Goal: Information Seeking & Learning: Learn about a topic

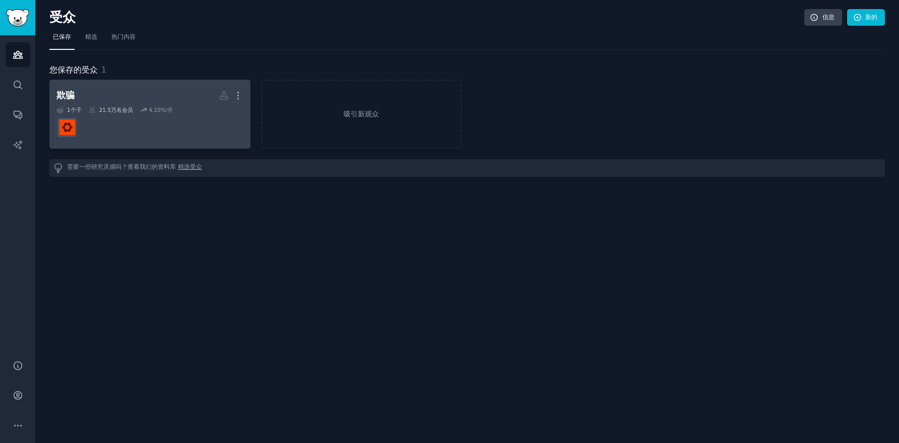
click at [226, 122] on dd at bounding box center [149, 127] width 187 height 28
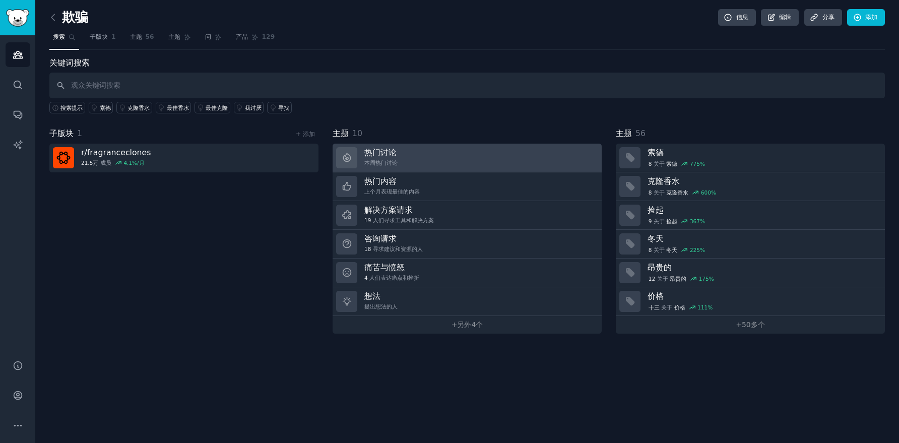
click at [494, 151] on link "热门讨论 本周热门讨论" at bounding box center [466, 158] width 269 height 29
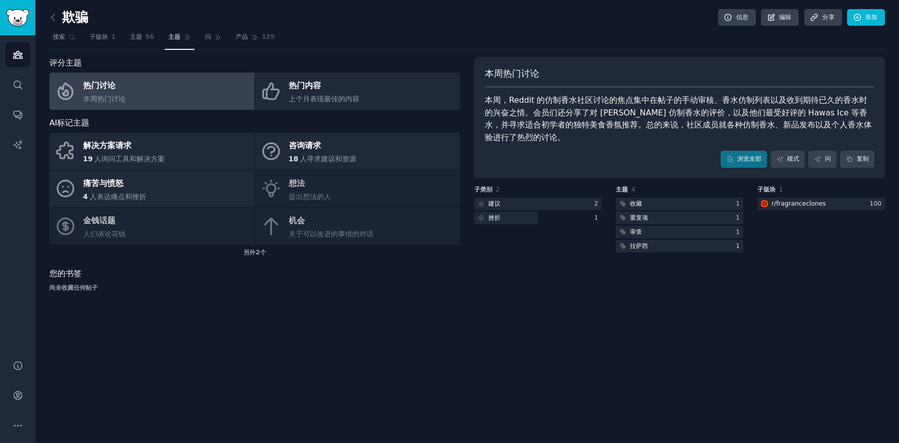
click at [488, 260] on div "本周热门讨论 本周，Reddit 的仿制香水社区讨论的焦点集中在帖子的手动审核、香水仿制列表以及收到期待已久的香水时的兴奋之情。会员们还分享了对 [PERSO…" at bounding box center [679, 178] width 411 height 243
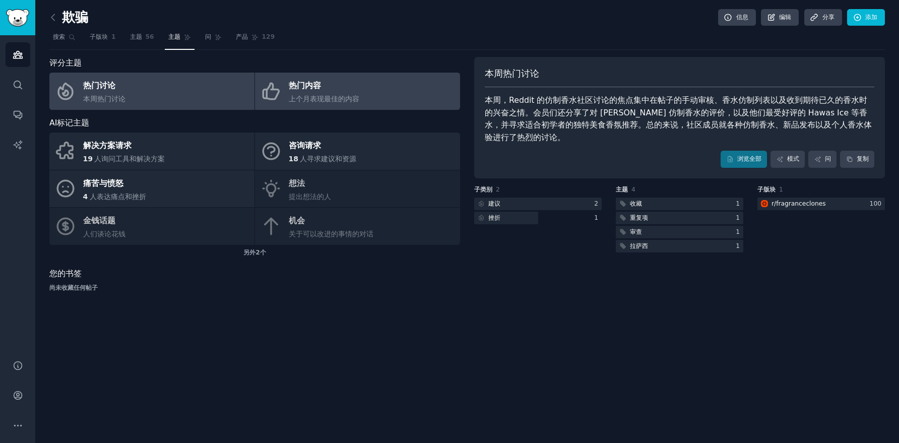
click at [394, 96] on link "热门内容 上个月表现最佳的内容" at bounding box center [357, 91] width 205 height 37
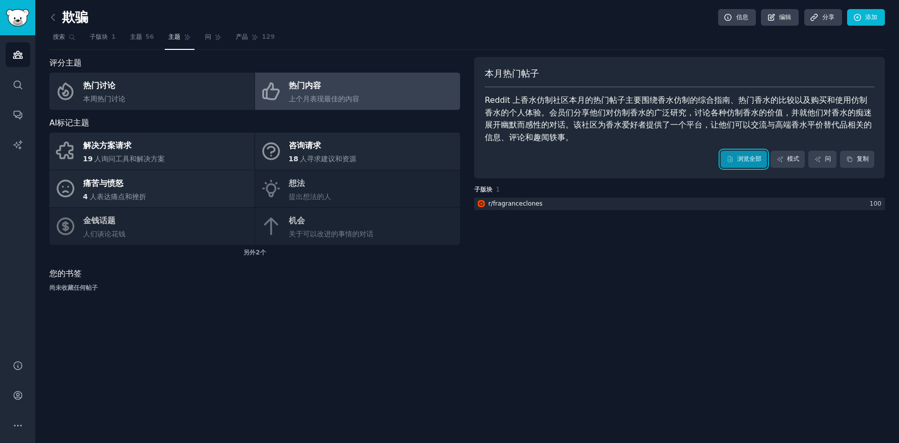
click at [737, 160] on font "浏览全部" at bounding box center [749, 158] width 24 height 7
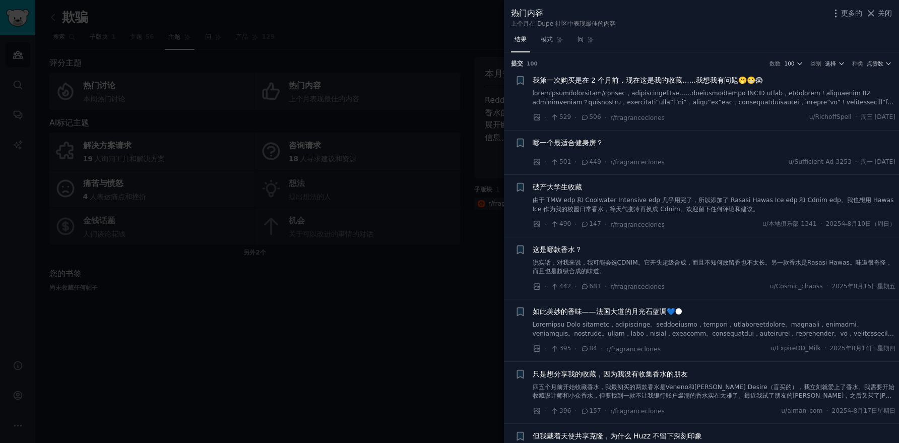
click at [398, 232] on div at bounding box center [449, 221] width 899 height 443
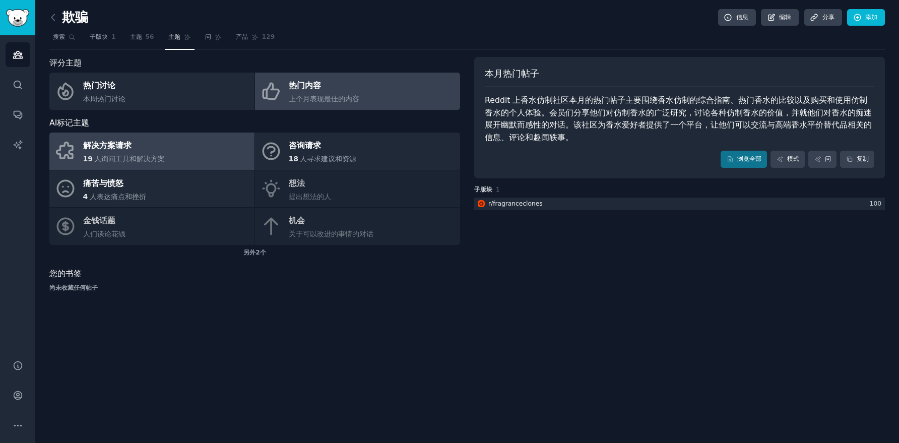
click at [204, 160] on link "解决方案请求 19 人询问工具和解决方案" at bounding box center [151, 150] width 205 height 37
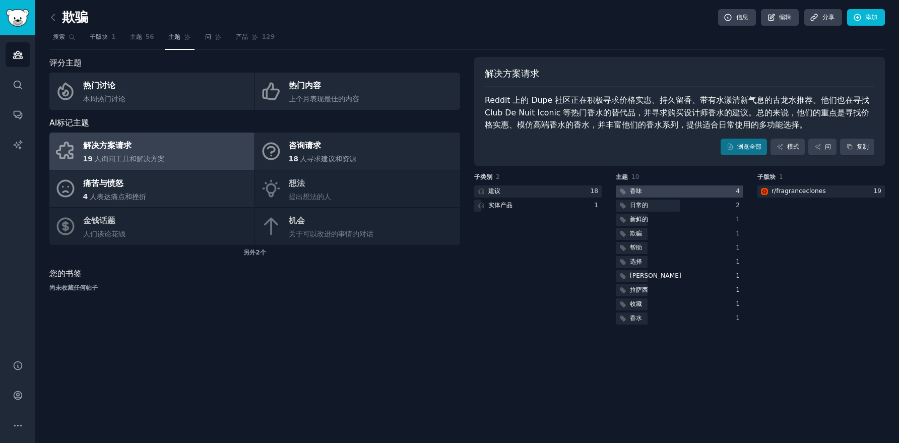
click at [687, 191] on div at bounding box center [679, 191] width 127 height 13
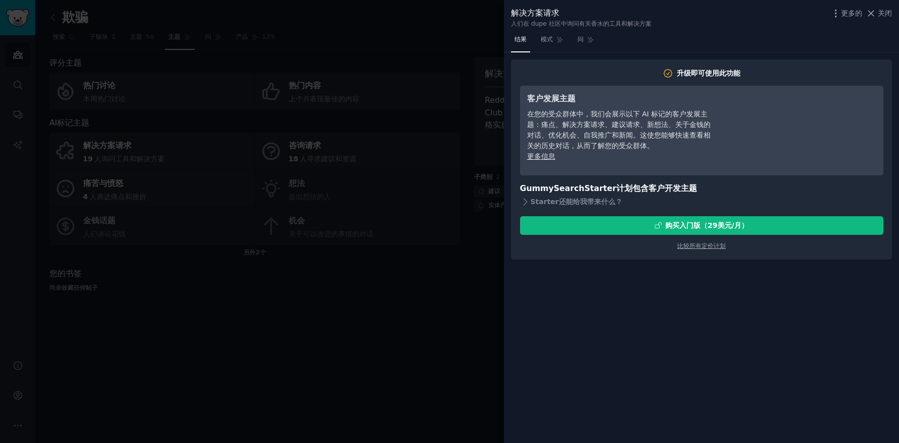
click at [425, 273] on div at bounding box center [449, 221] width 899 height 443
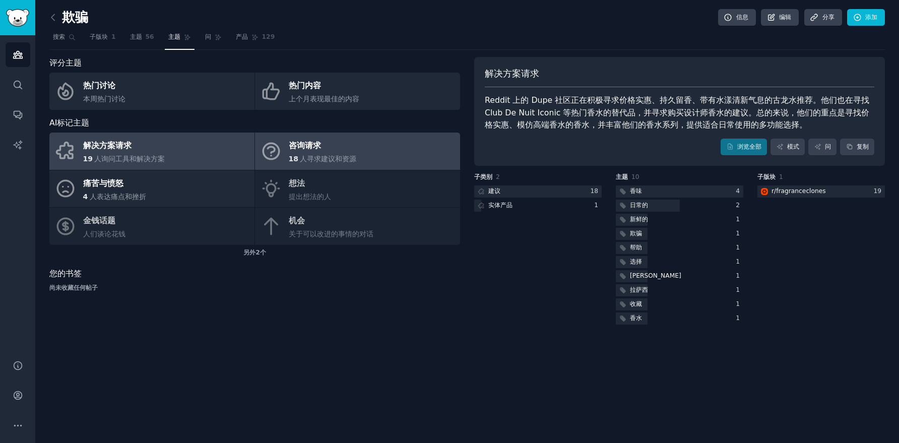
click at [326, 163] on div "18 人寻求建议和资源" at bounding box center [323, 159] width 68 height 11
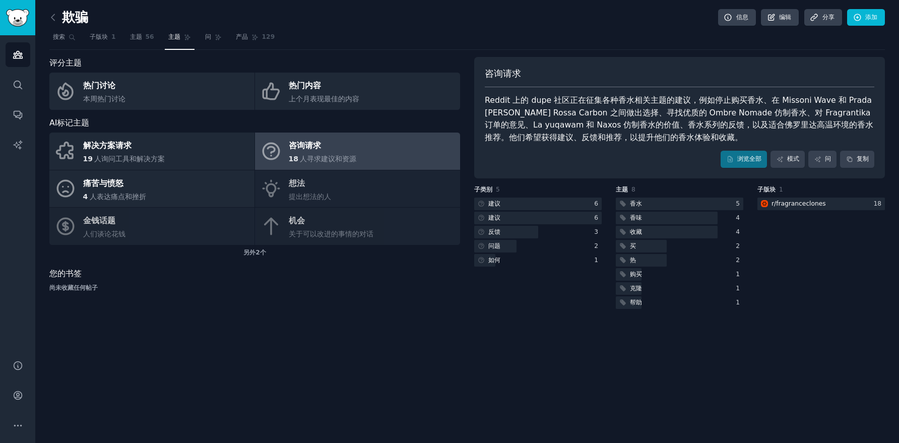
click at [380, 187] on div "解决方案请求 19 人询问工具和解决方案 咨询请求 18 人寻求建议和资源 痛苦与愤怒 4 人表达痛点和挫折 想法 提出想法的人 金钱话题 人们谈论花钱 机会…" at bounding box center [254, 188] width 411 height 112
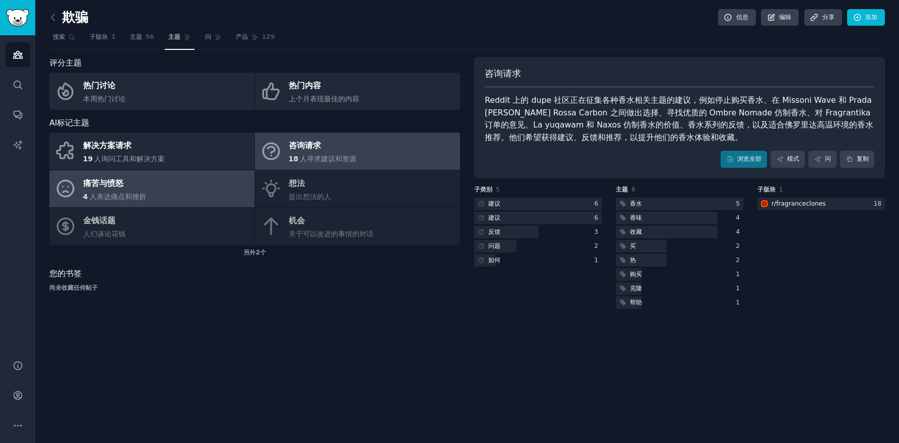
click at [180, 189] on link "痛苦与愤怒 4 人表达痛点和挫折" at bounding box center [151, 188] width 205 height 37
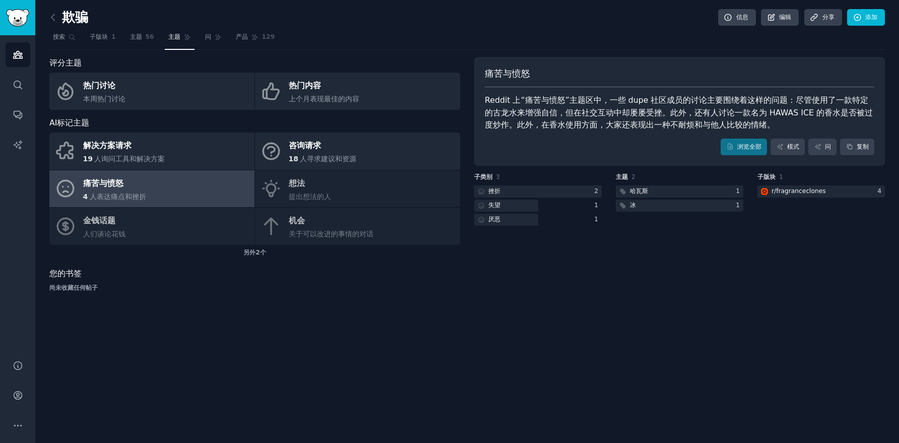
click at [159, 285] on div "尚未收藏任何帖子" at bounding box center [254, 288] width 411 height 9
click at [210, 40] on font "问" at bounding box center [208, 36] width 6 height 7
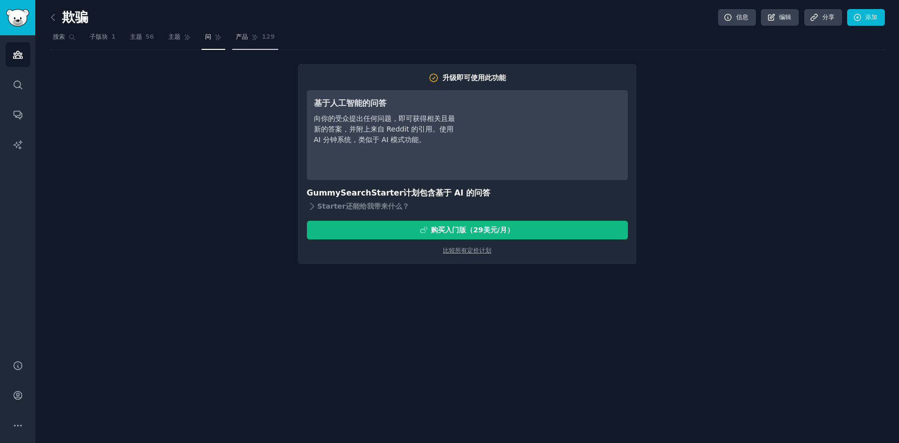
click at [252, 41] on link "产品 129" at bounding box center [255, 39] width 46 height 21
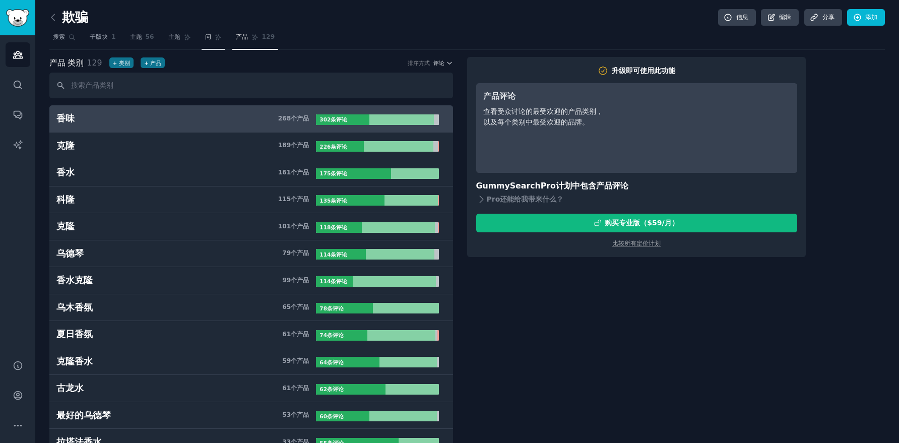
click at [211, 37] on link "问" at bounding box center [213, 39] width 24 height 21
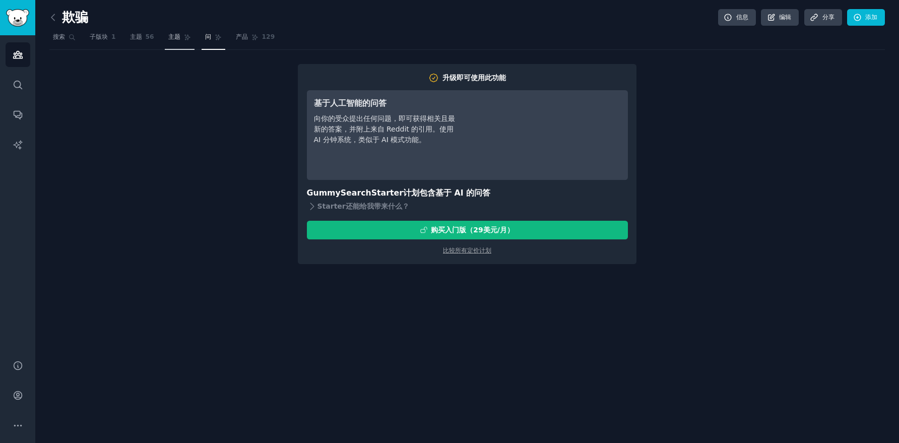
click at [173, 38] on font "主题" at bounding box center [174, 36] width 12 height 7
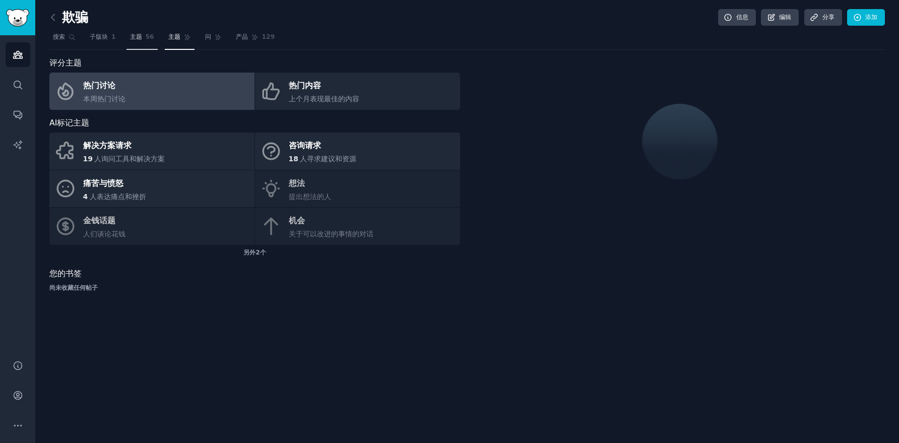
click at [143, 37] on link "主题 56" at bounding box center [141, 39] width 31 height 21
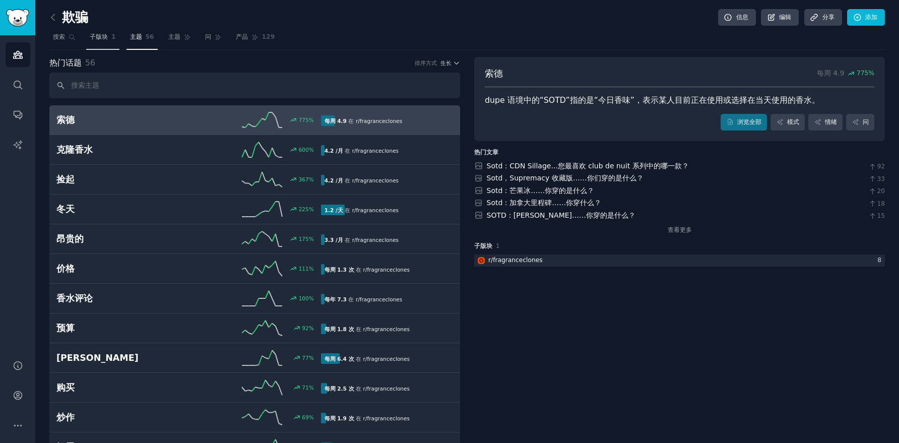
click at [104, 36] on font "子版块" at bounding box center [99, 36] width 18 height 7
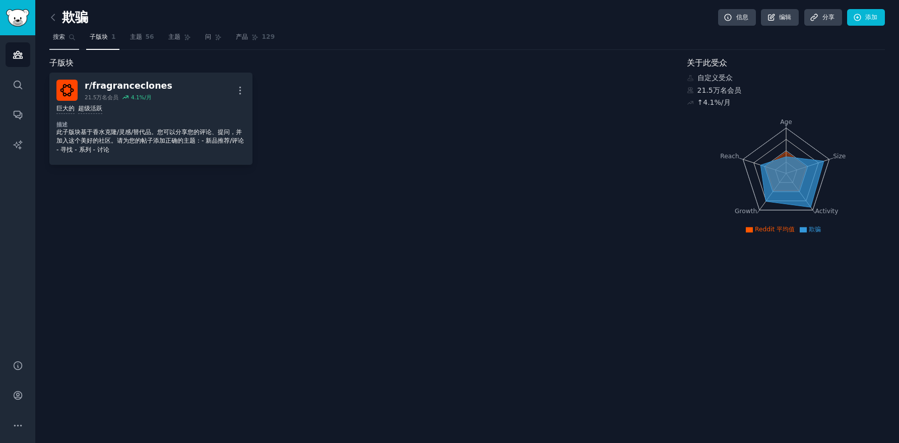
click at [71, 35] on icon at bounding box center [72, 37] width 7 height 7
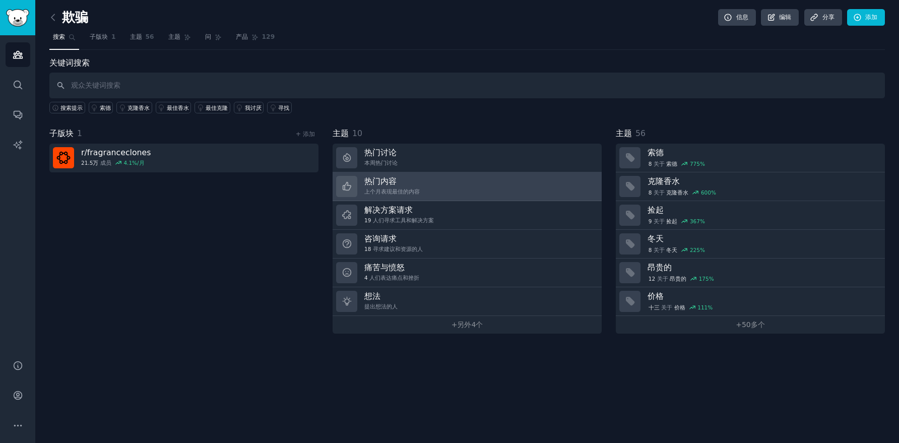
click at [496, 193] on link "热门内容 上个月表现最佳的内容" at bounding box center [466, 186] width 269 height 29
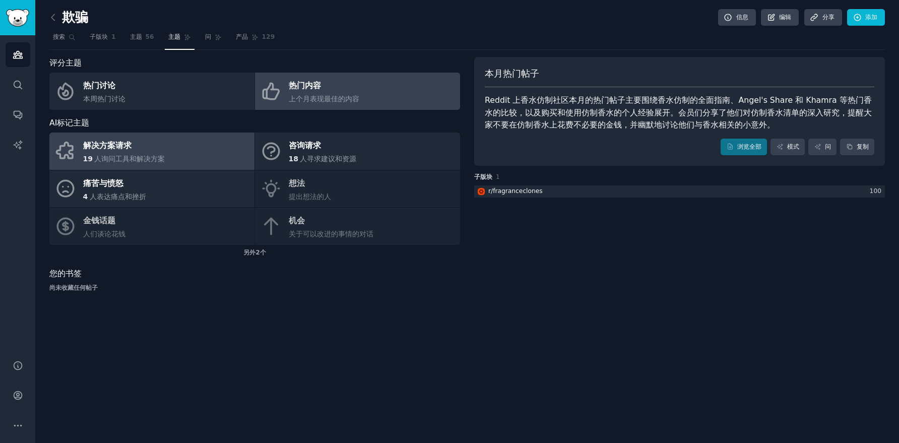
click at [223, 138] on link "解决方案请求 19 人询问工具和解决方案" at bounding box center [151, 150] width 205 height 37
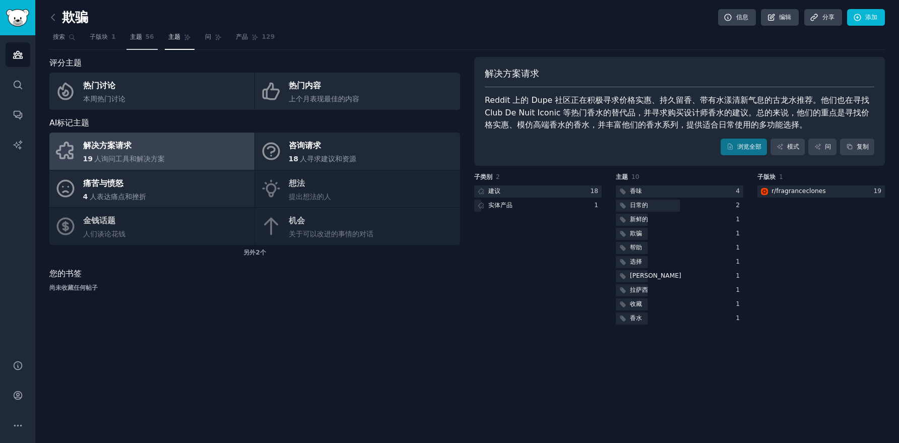
click at [146, 39] on font "56" at bounding box center [150, 36] width 9 height 7
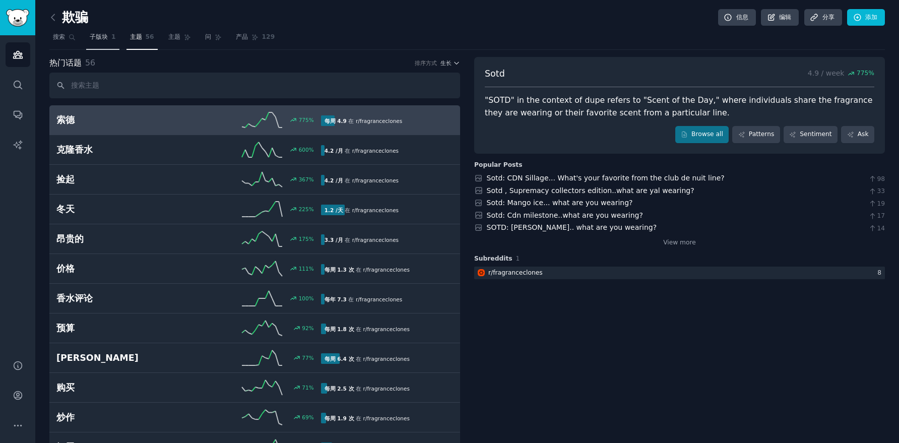
click at [112, 35] on font "1" at bounding box center [113, 36] width 5 height 7
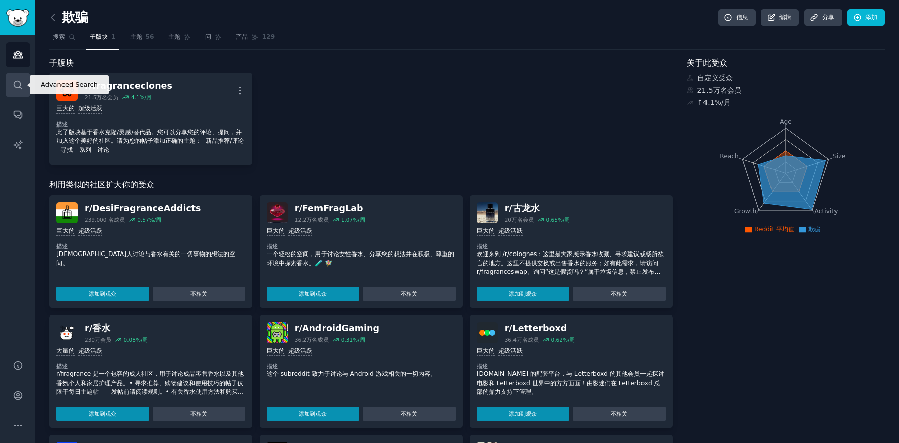
click at [21, 84] on icon "侧边栏" at bounding box center [18, 85] width 11 height 11
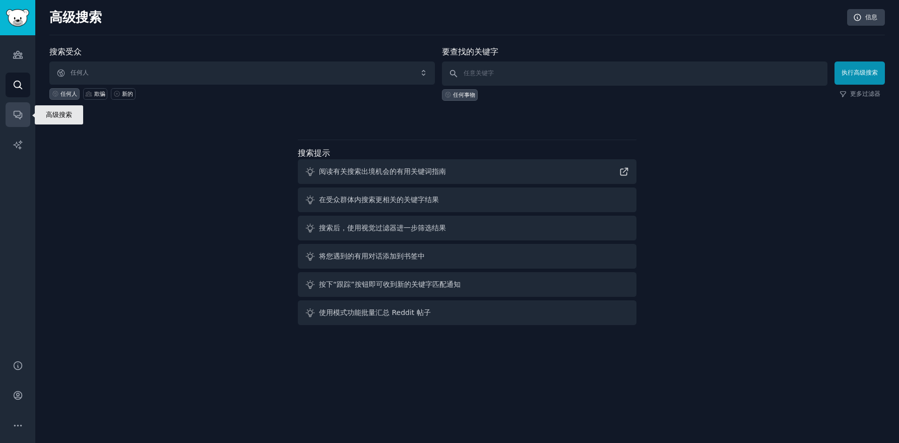
click at [17, 113] on icon "侧边栏" at bounding box center [18, 114] width 11 height 11
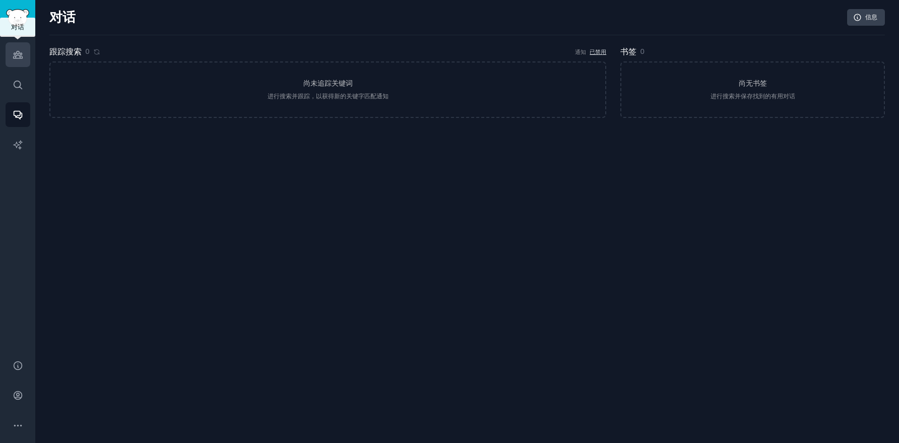
click at [24, 62] on link "受众" at bounding box center [18, 54] width 25 height 25
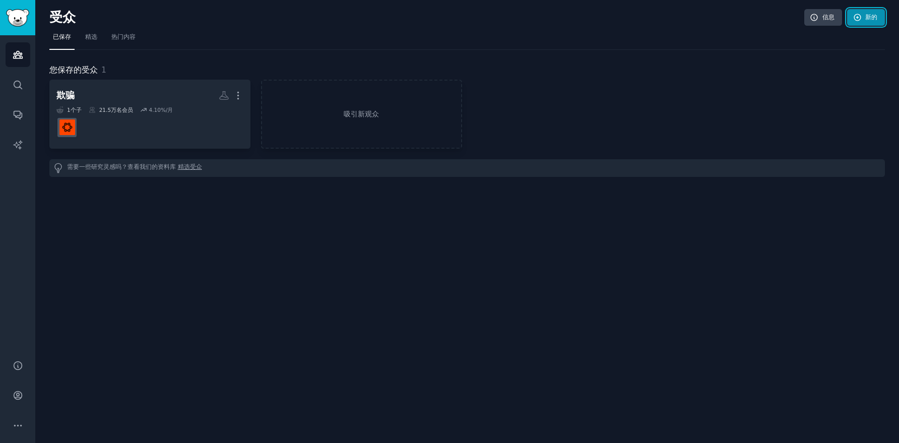
click at [868, 19] on font "新的" at bounding box center [871, 17] width 12 height 7
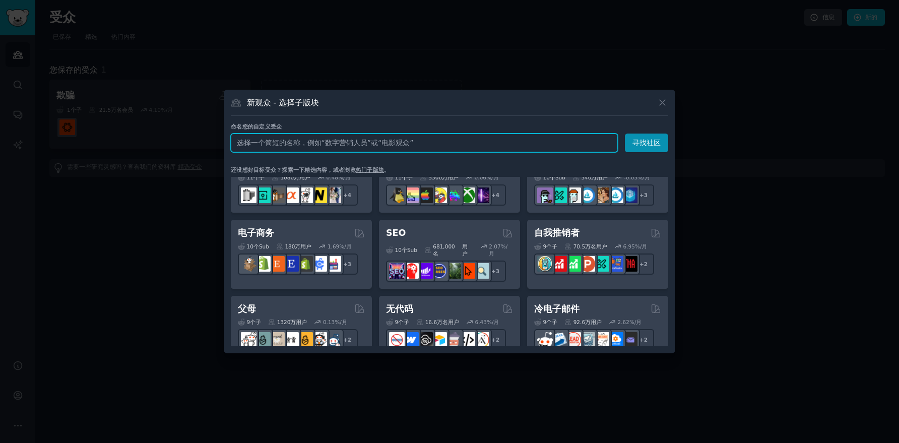
scroll to position [377, 0]
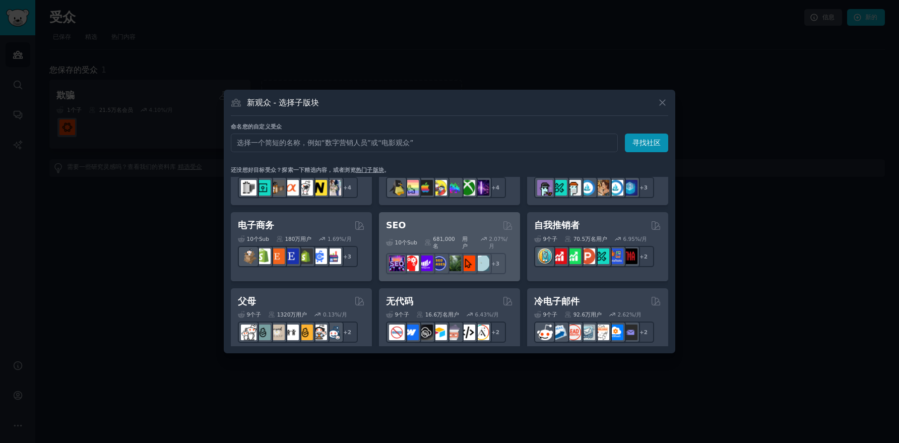
click at [479, 229] on div "SEO" at bounding box center [449, 225] width 127 height 13
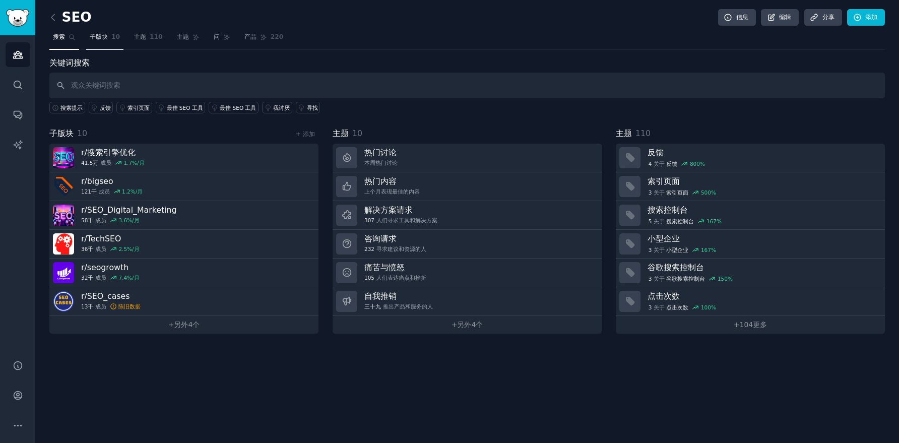
click at [110, 40] on link "子版块 10" at bounding box center [104, 39] width 37 height 21
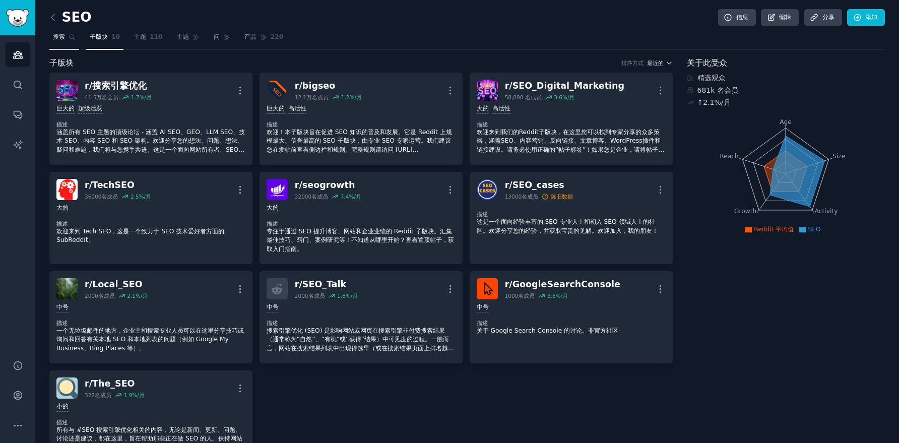
click at [76, 41] on link "搜索" at bounding box center [64, 39] width 30 height 21
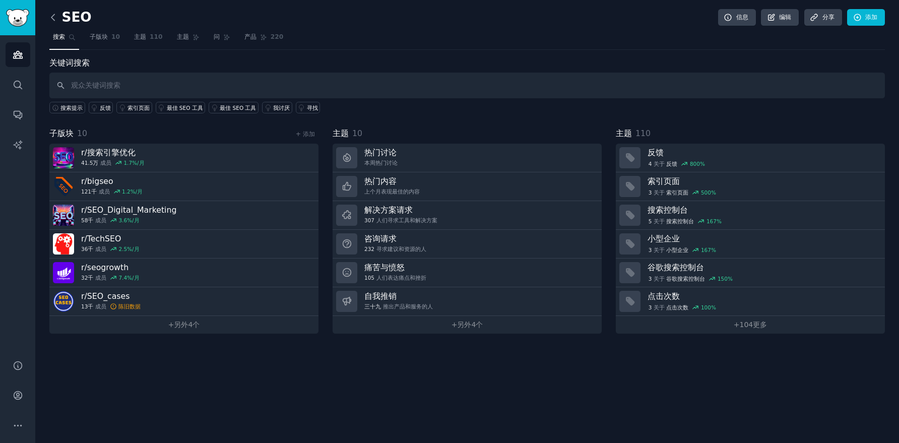
click at [54, 22] on icon at bounding box center [53, 17] width 11 height 11
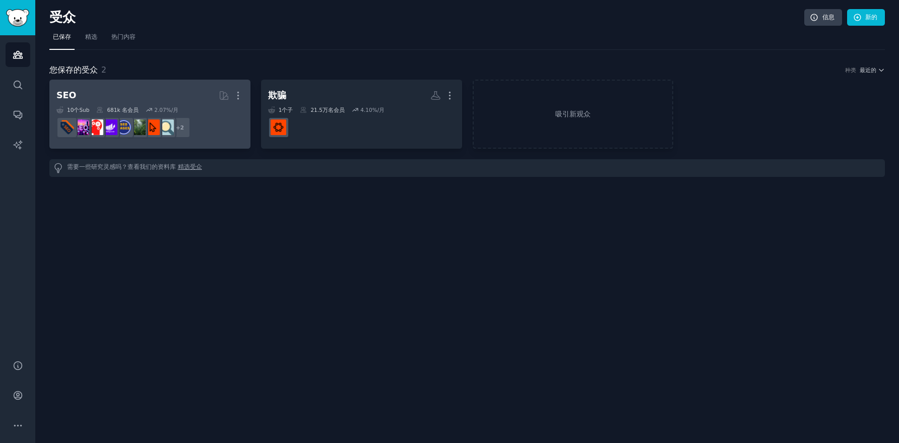
click at [227, 133] on dd "+ 2" at bounding box center [149, 127] width 187 height 28
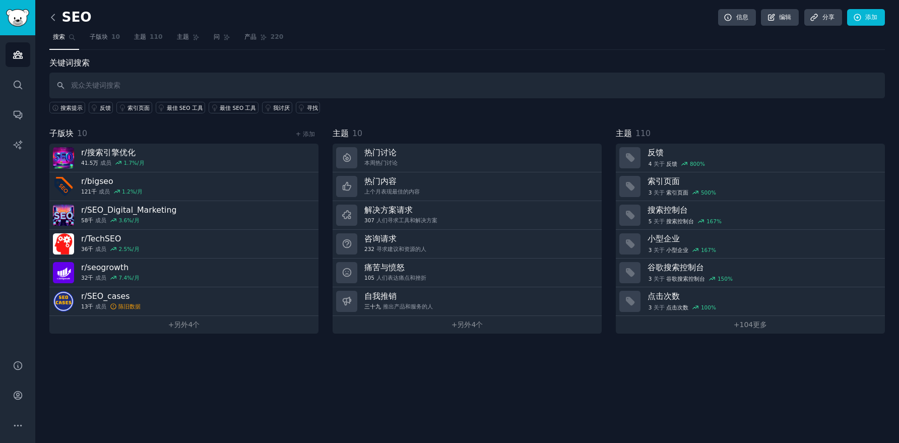
click at [51, 21] on icon at bounding box center [53, 17] width 11 height 11
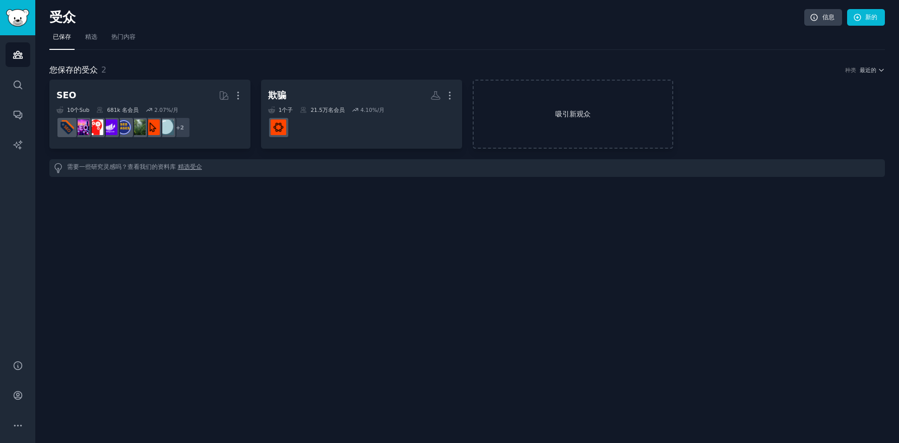
click at [541, 121] on link "吸引新观众" at bounding box center [572, 114] width 201 height 69
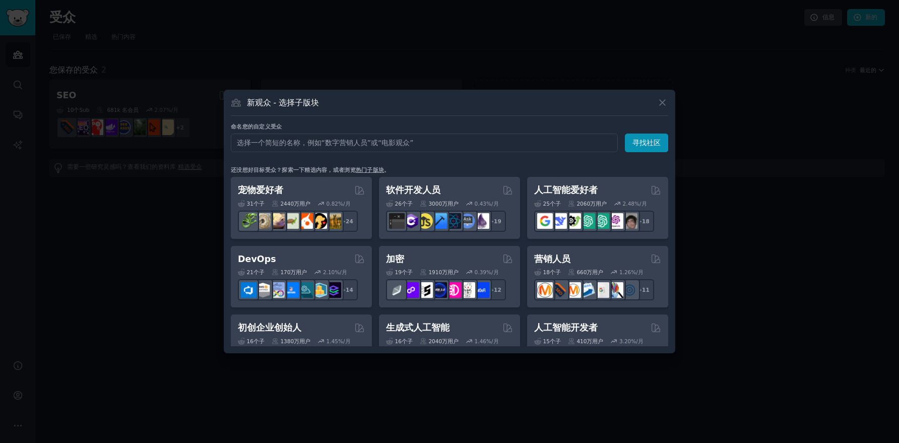
click at [532, 108] on div "新观众 - 选择子版块" at bounding box center [449, 106] width 437 height 19
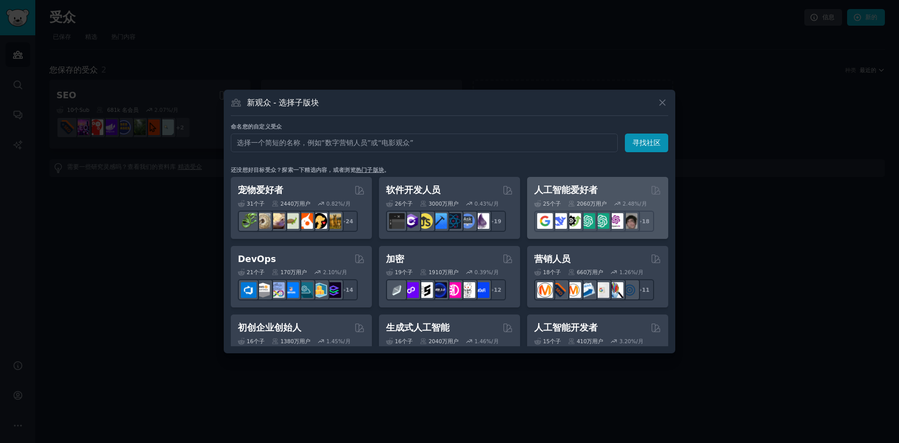
click at [632, 202] on font "2.48" at bounding box center [629, 203] width 12 height 6
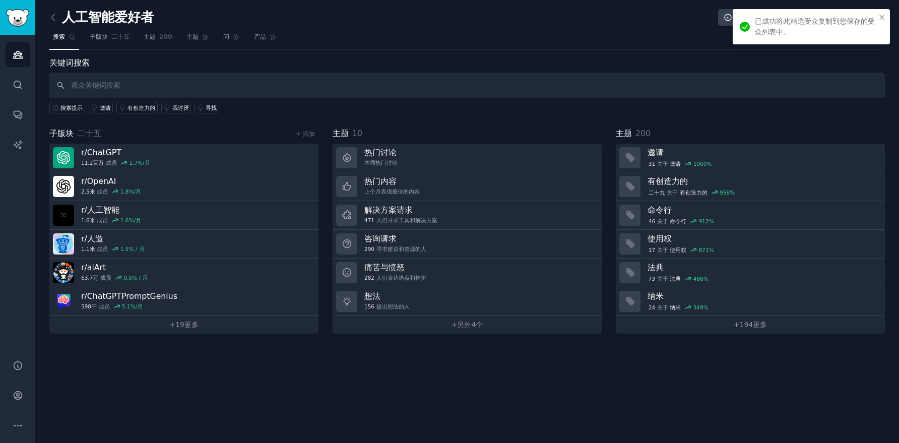
click at [48, 17] on div "人工智能爱好者 信息 编辑 分享 添加 搜索 子版块 二十五 主题 200 主题 问 产品 关键词搜索 搜索提示 邀请 有创造力的 我讨厌 寻找 子版块 二十…" at bounding box center [466, 221] width 863 height 443
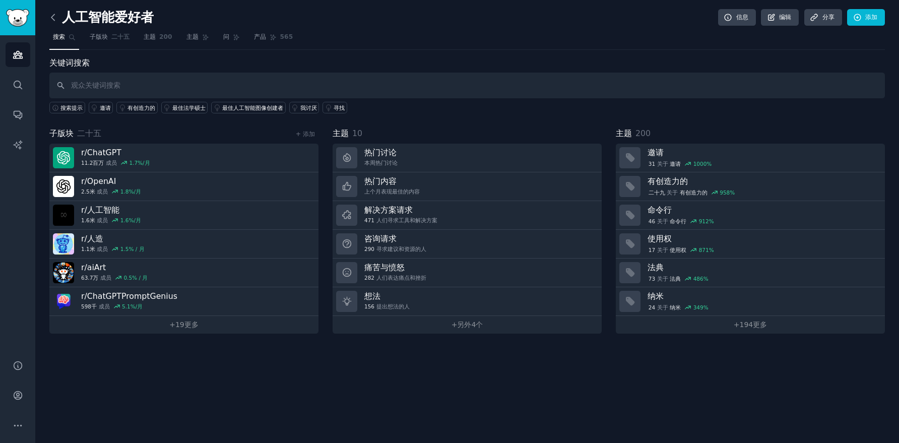
click at [56, 18] on icon at bounding box center [53, 17] width 11 height 11
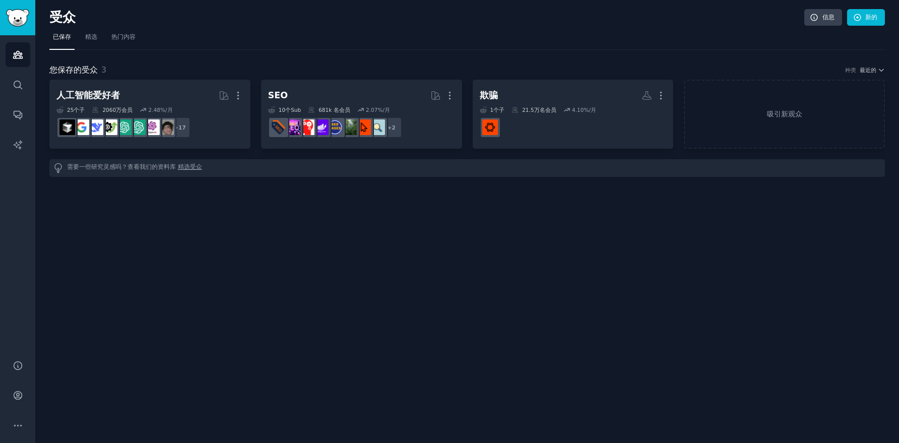
click at [312, 215] on div "受众 信息 新的 已保存 精选 热门内容 您保存的受众 3 种类 最近的 人工智能爱好者 更多的 25 个子 ​ 2060万 会员 2.48 %/月 + 17…" at bounding box center [466, 221] width 863 height 443
click at [98, 39] on link "精选" at bounding box center [91, 39] width 19 height 21
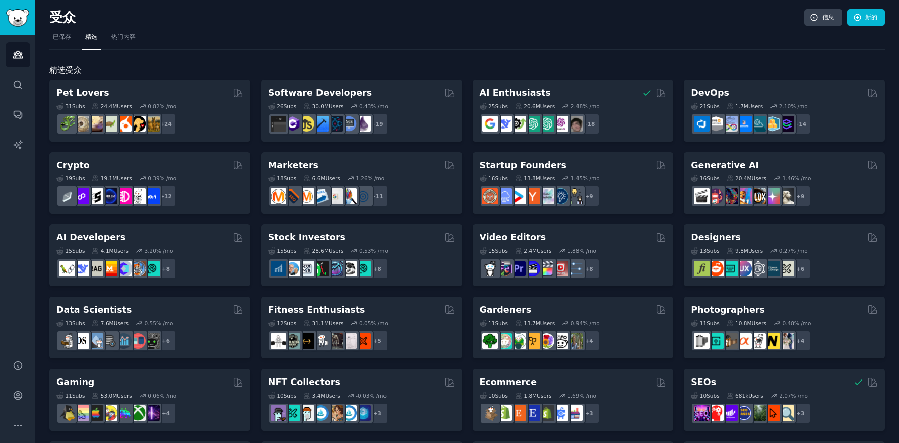
click at [176, 35] on nav "已保存 精选 热门内容" at bounding box center [466, 39] width 835 height 21
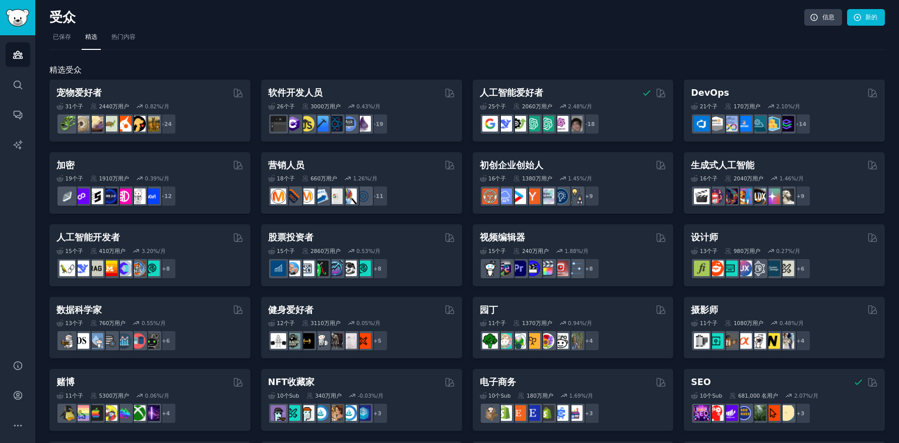
click at [401, 17] on h2 "受众" at bounding box center [426, 18] width 755 height 16
click at [127, 37] on font "热门内容" at bounding box center [123, 36] width 24 height 7
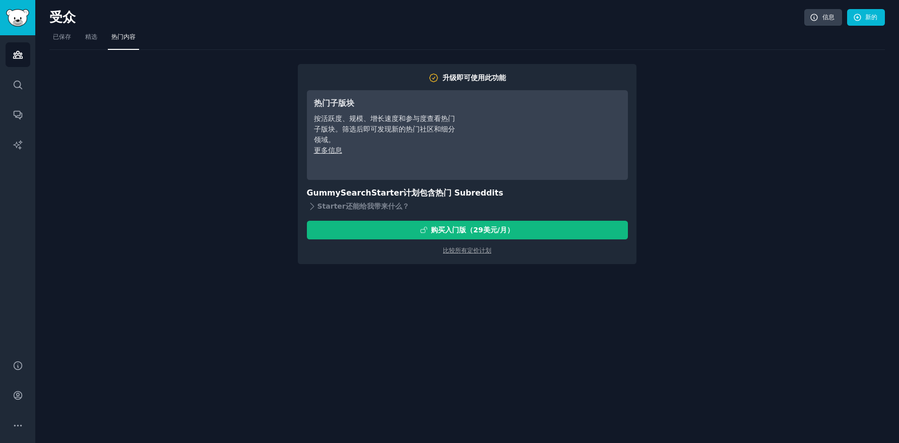
click at [154, 89] on div "升级即可使用此功能 热门子版块 按活跃度、规模、增长速度和参与度查看热门子版块。筛选后即可发现新的热门社区和细分领域。 更多信息 GummySearch St…" at bounding box center [466, 157] width 835 height 214
click at [87, 41] on span "精选" at bounding box center [91, 37] width 12 height 9
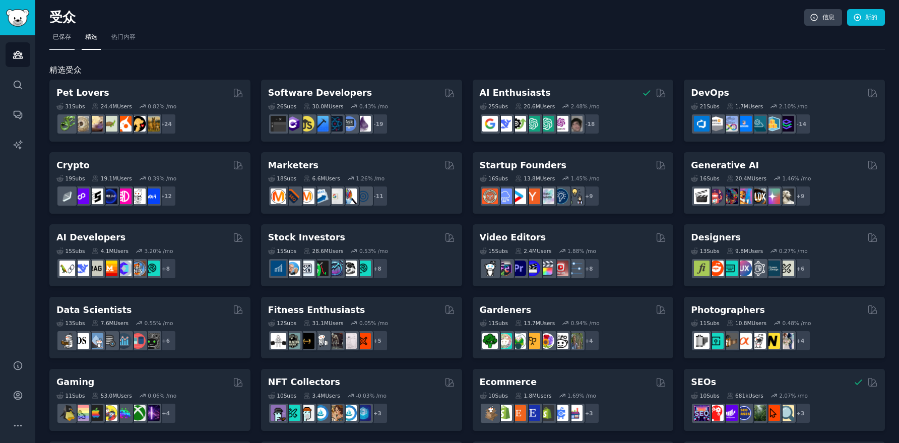
click at [69, 40] on font "已保存" at bounding box center [62, 36] width 18 height 7
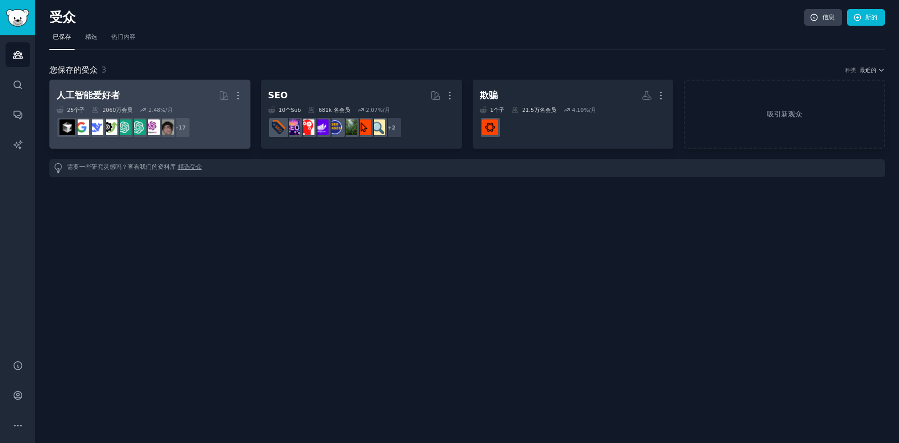
click at [189, 110] on div "25 个子 ​ 2060万 会员 2.48 %/月" at bounding box center [149, 109] width 187 height 7
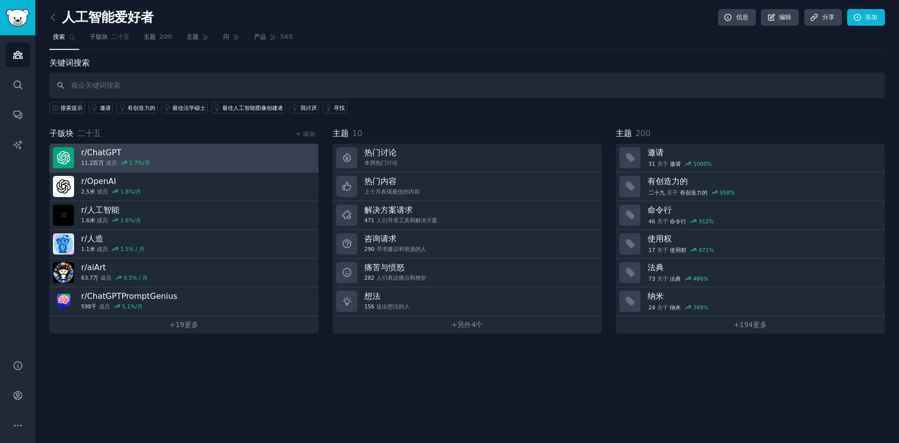
click at [223, 153] on link "r/ ChatGPT 11.2百万 成员 1.7 %/月" at bounding box center [183, 158] width 269 height 29
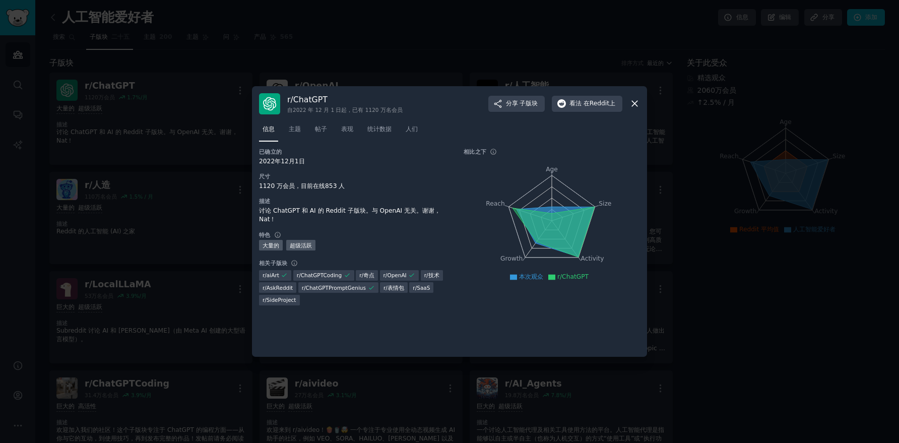
click at [637, 103] on icon at bounding box center [634, 103] width 11 height 11
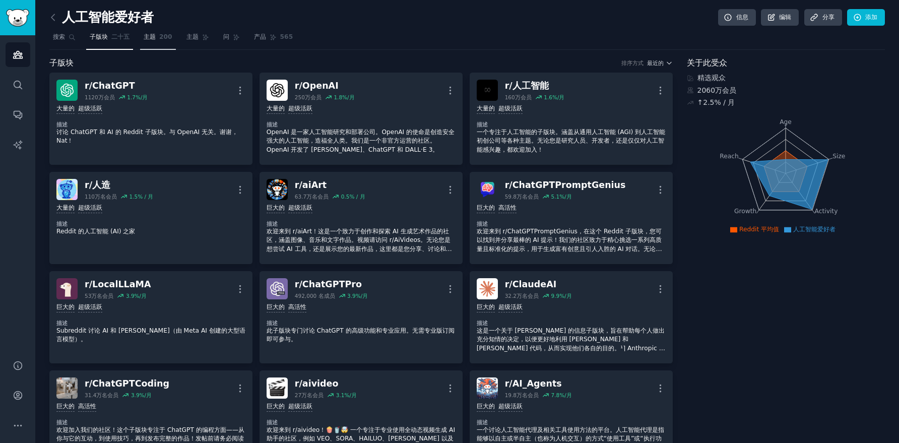
click at [159, 39] on link "主题 200" at bounding box center [158, 39] width 36 height 21
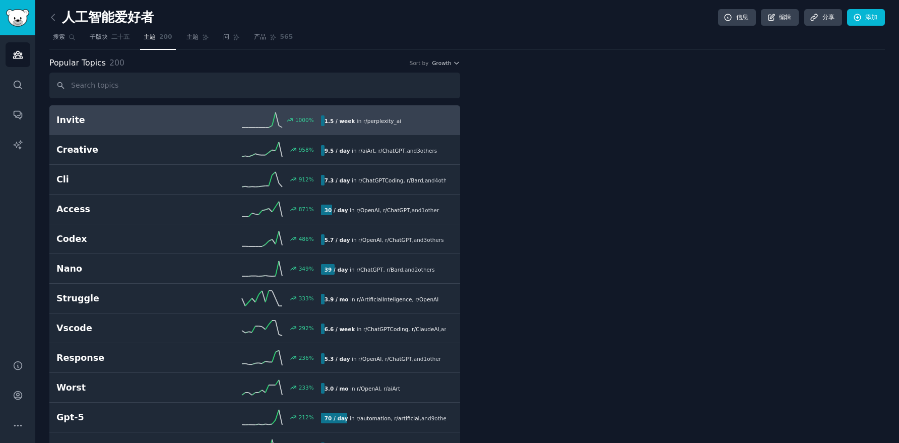
click at [159, 39] on link "主题 200" at bounding box center [158, 39] width 36 height 21
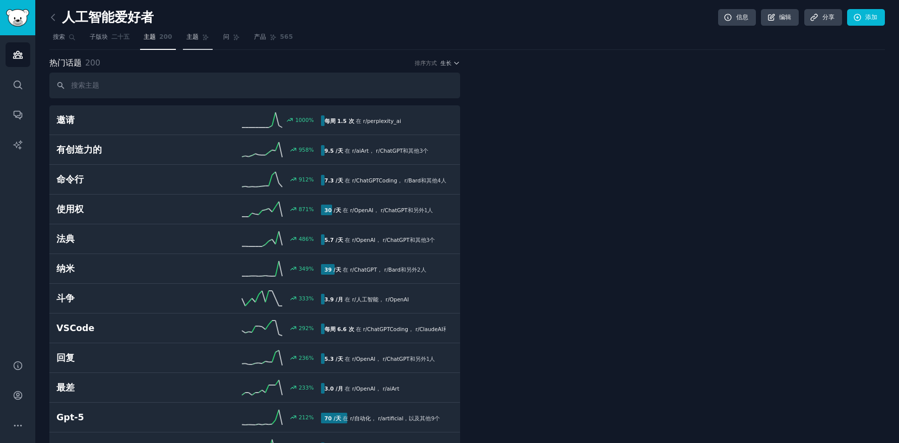
click at [192, 39] on font "主题" at bounding box center [192, 36] width 12 height 7
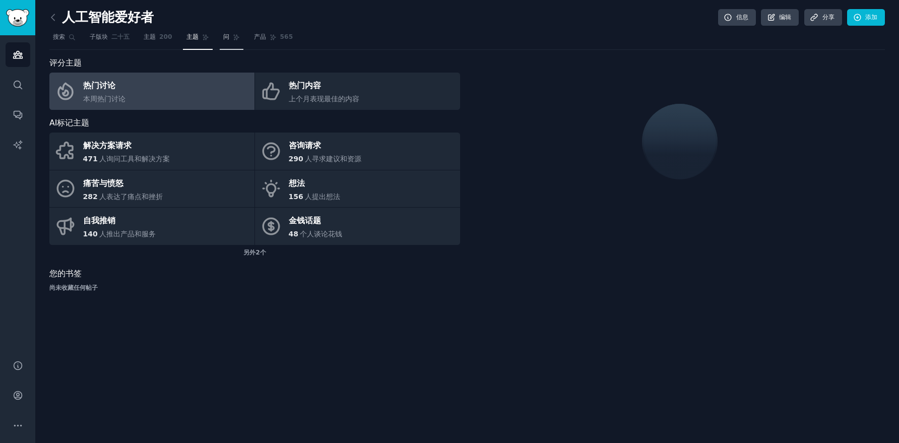
click at [232, 40] on link "问" at bounding box center [232, 39] width 24 height 21
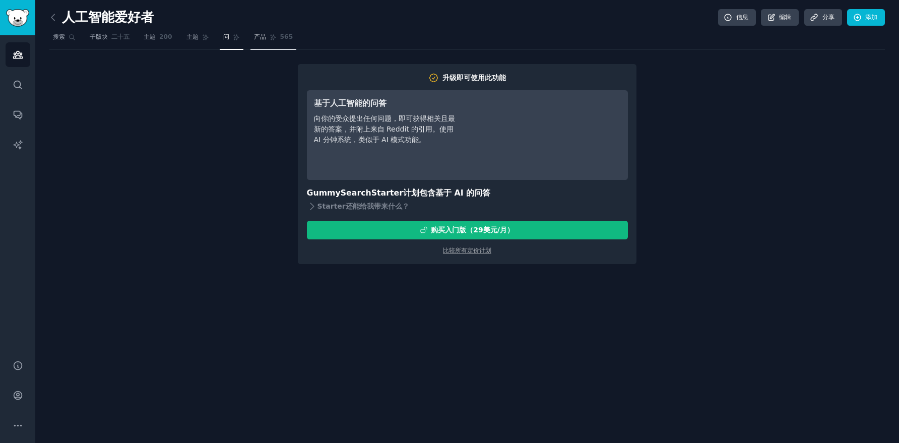
click at [267, 38] on link "产品 565" at bounding box center [273, 39] width 46 height 21
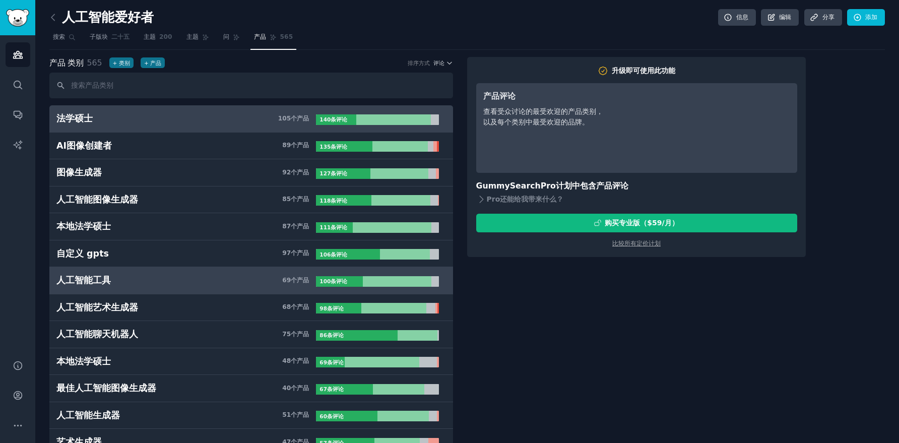
click at [204, 291] on link "人工智能工具 69 个 产品 100 条 评论" at bounding box center [250, 280] width 403 height 27
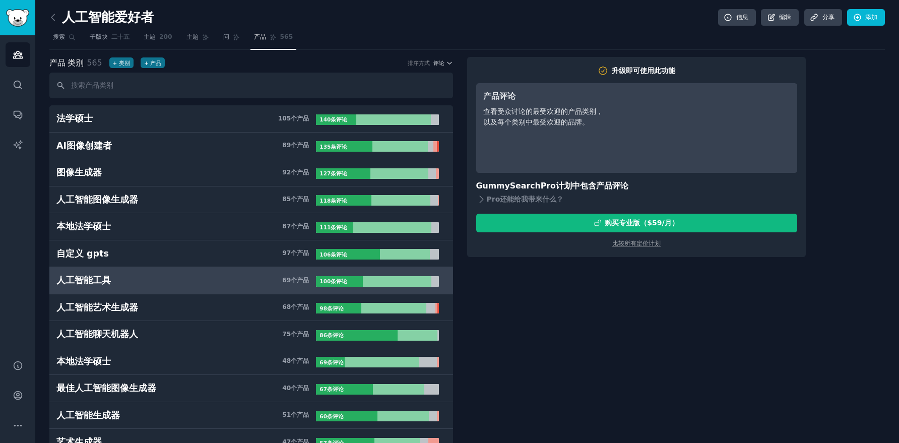
click at [211, 281] on h3 "人工智能工具 69 个 产品" at bounding box center [185, 280] width 259 height 13
click at [234, 42] on link "问" at bounding box center [232, 39] width 24 height 21
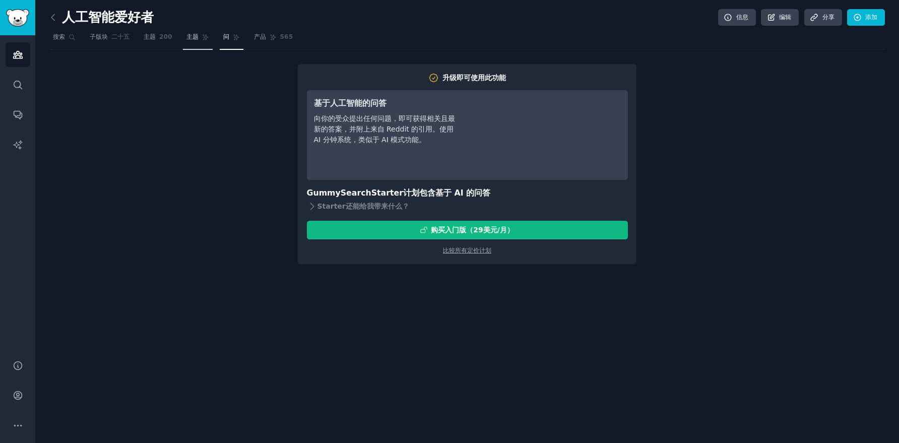
click at [195, 37] on font "主题" at bounding box center [192, 36] width 12 height 7
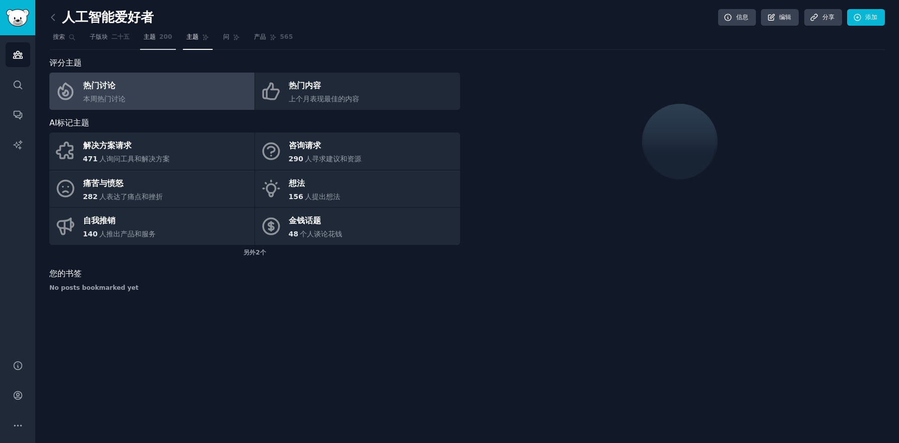
click at [163, 39] on font "200" at bounding box center [165, 36] width 13 height 7
click at [105, 42] on link "子版块 二十五" at bounding box center [109, 39] width 47 height 21
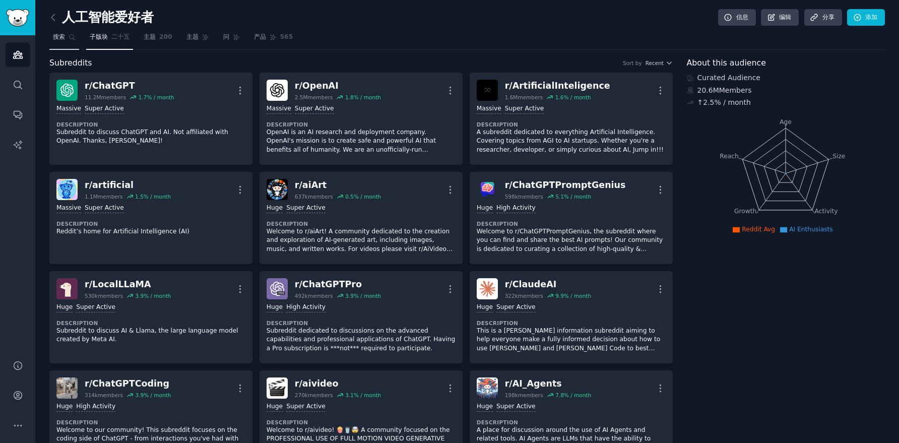
click at [54, 40] on font "搜索" at bounding box center [59, 36] width 12 height 7
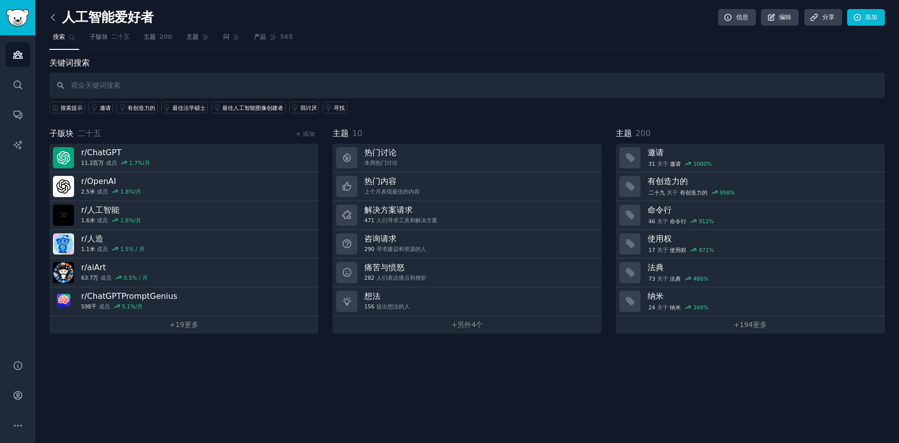
click at [52, 13] on icon at bounding box center [53, 17] width 11 height 11
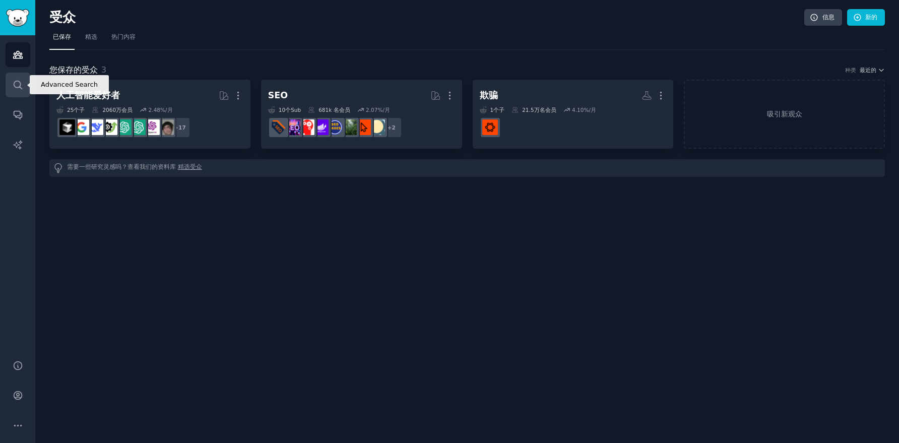
click at [20, 81] on icon "侧边栏" at bounding box center [18, 85] width 11 height 11
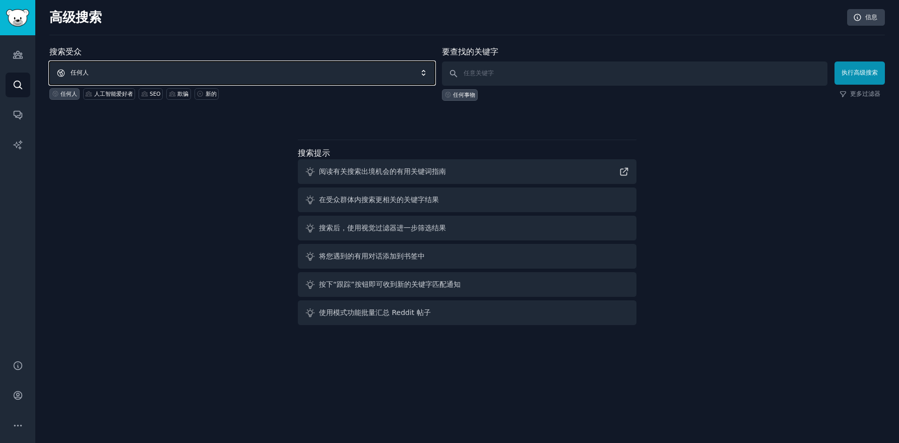
click at [107, 76] on span "任何人" at bounding box center [241, 72] width 385 height 23
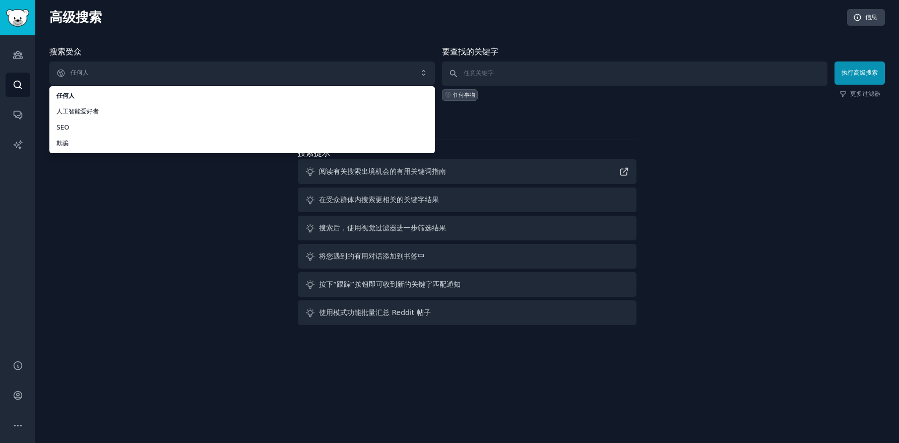
click at [146, 208] on div "搜索受众 任何人 任何人 人工智能爱好者 SEO 欺骗 任何人 人工智能爱好者 SEO 欺骗 新的 要查找的关键字 任何事物 执行高级搜索 更多过滤器 搜索提…" at bounding box center [466, 187] width 835 height 283
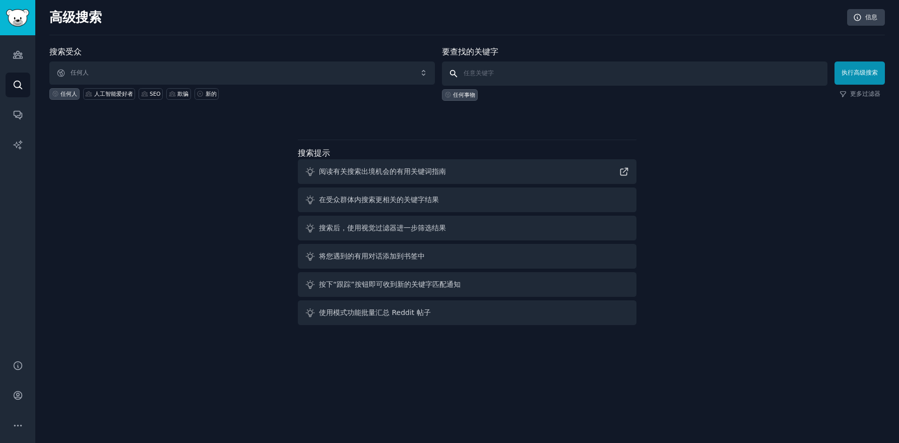
click at [534, 74] on input "text" at bounding box center [634, 73] width 385 height 24
click at [20, 111] on icon "侧边栏" at bounding box center [18, 115] width 8 height 8
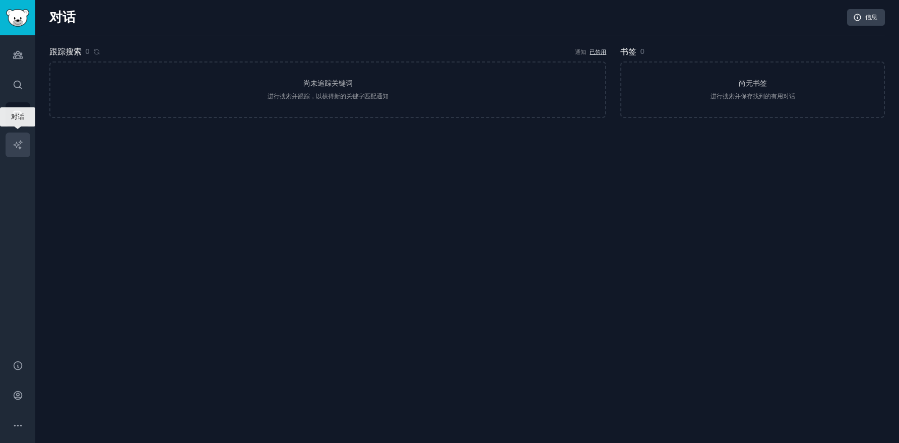
click at [18, 150] on link "人工智能报告" at bounding box center [18, 144] width 25 height 25
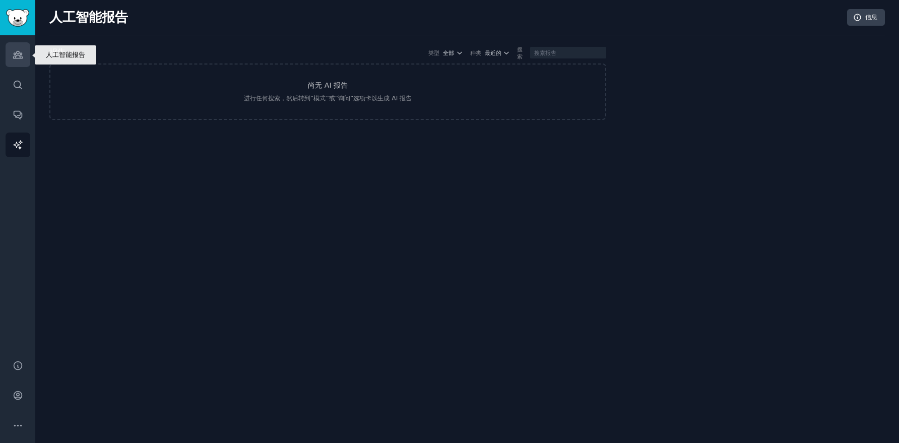
click at [11, 53] on link "受众" at bounding box center [18, 54] width 25 height 25
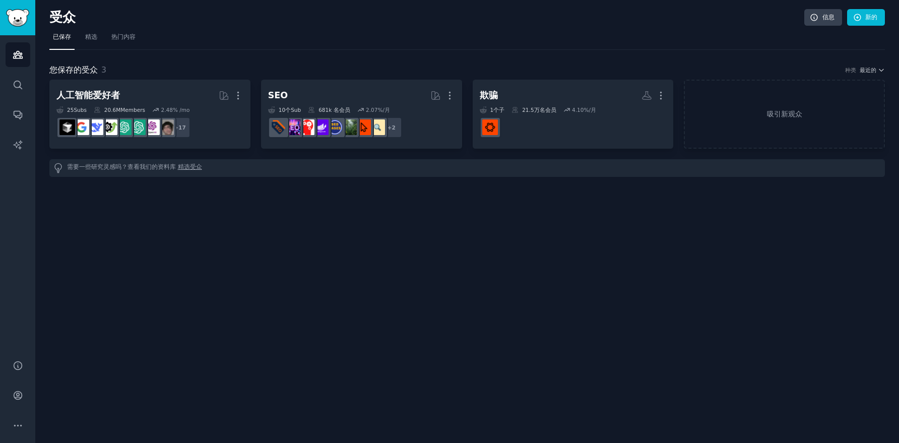
click at [304, 288] on div "受众 信息 新的 已保存 精选 热门内容 您保存的受众 3 种类 最近的 人工智能爱好者 更多的 25 Sub s 20.6M Members 2.48 % …" at bounding box center [466, 221] width 863 height 443
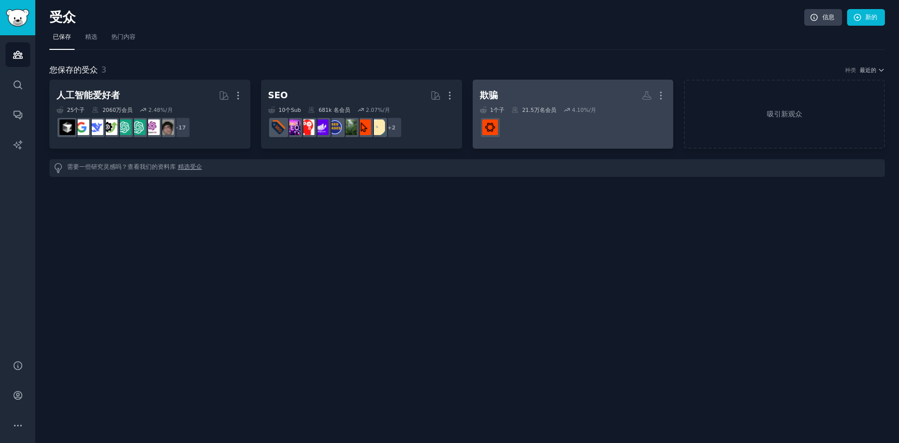
click at [547, 99] on h2 "欺骗 更多的" at bounding box center [573, 96] width 187 height 18
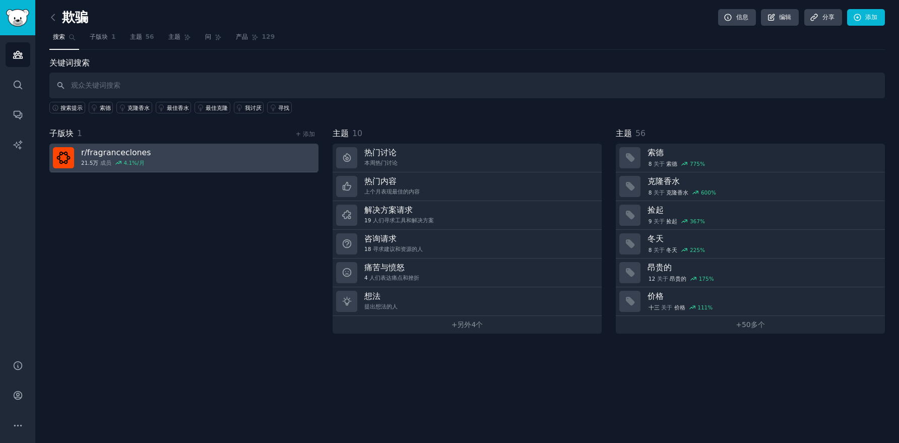
click at [269, 158] on link "r/ fragranceclones 21.5万 成员 4.1 %/月" at bounding box center [183, 158] width 269 height 29
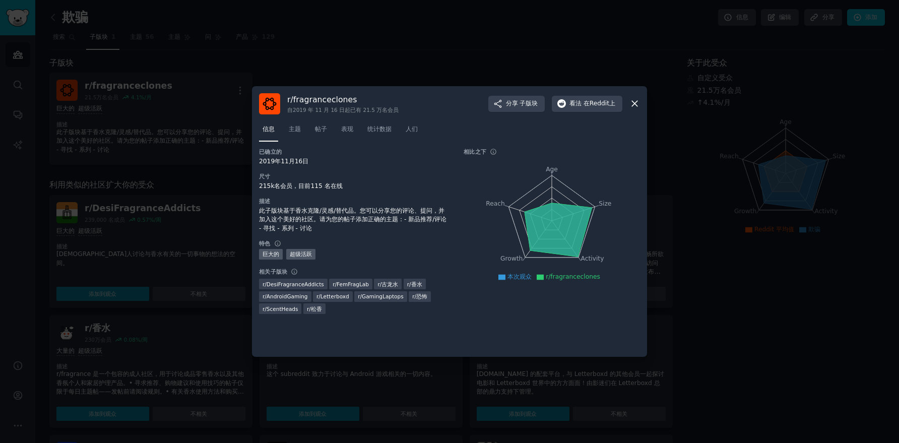
click at [204, 224] on div at bounding box center [449, 221] width 899 height 443
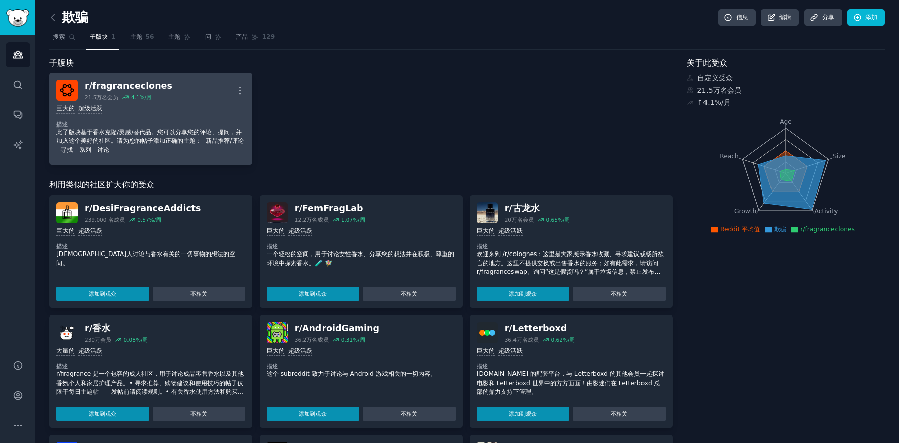
click at [196, 112] on div "巨大的 超级活跃" at bounding box center [150, 109] width 189 height 10
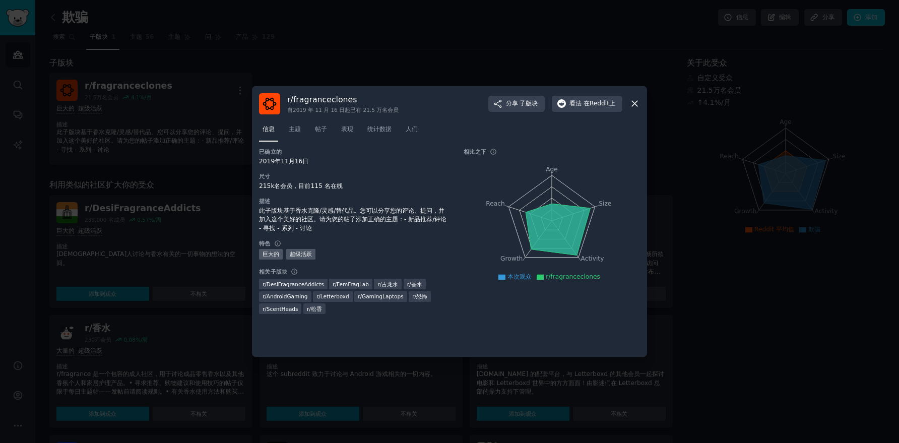
click at [406, 81] on div at bounding box center [449, 221] width 899 height 443
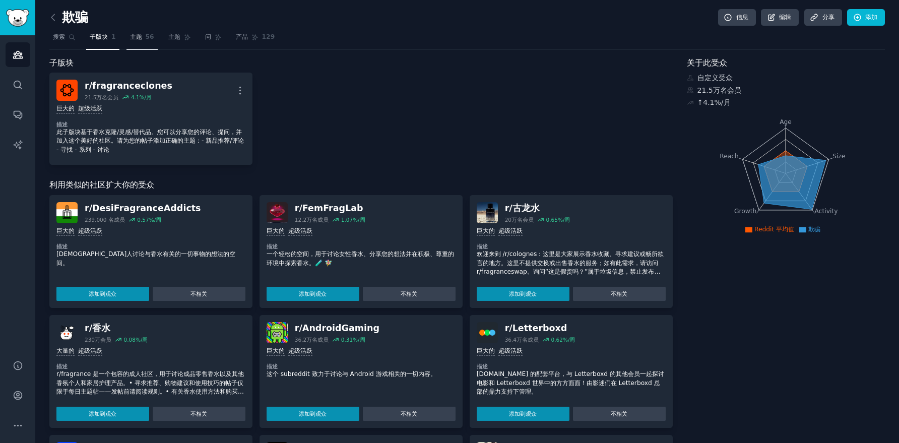
click at [131, 33] on font "主题" at bounding box center [136, 36] width 12 height 7
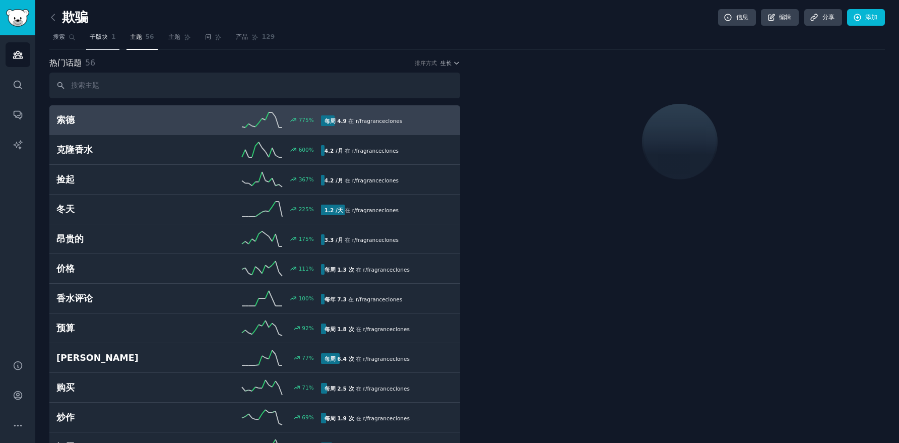
click at [88, 38] on link "子版块 1" at bounding box center [102, 39] width 33 height 21
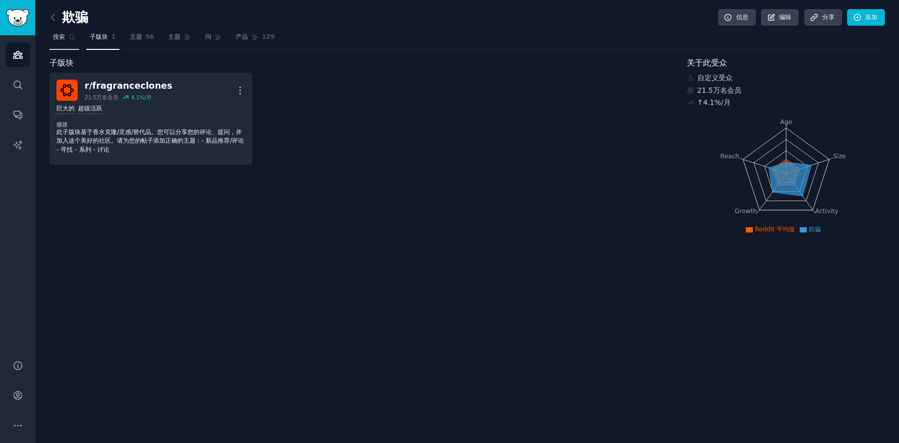
click at [64, 39] on font "搜索" at bounding box center [59, 36] width 12 height 7
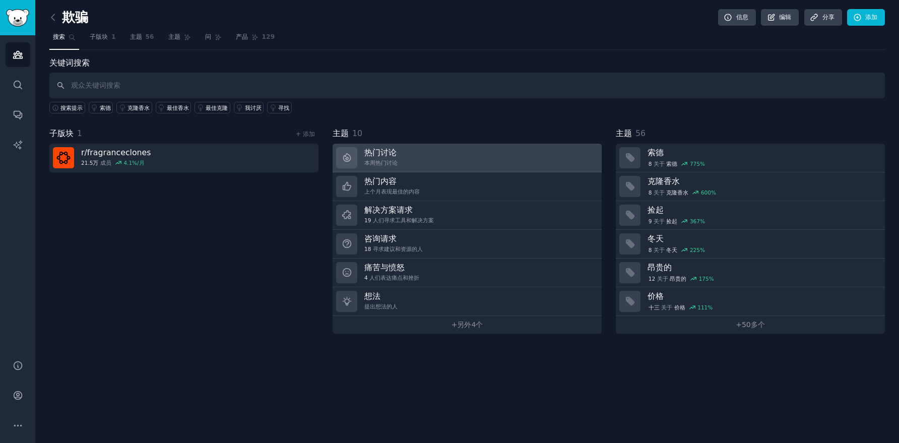
click at [452, 158] on link "热门讨论 本周热门讨论" at bounding box center [466, 158] width 269 height 29
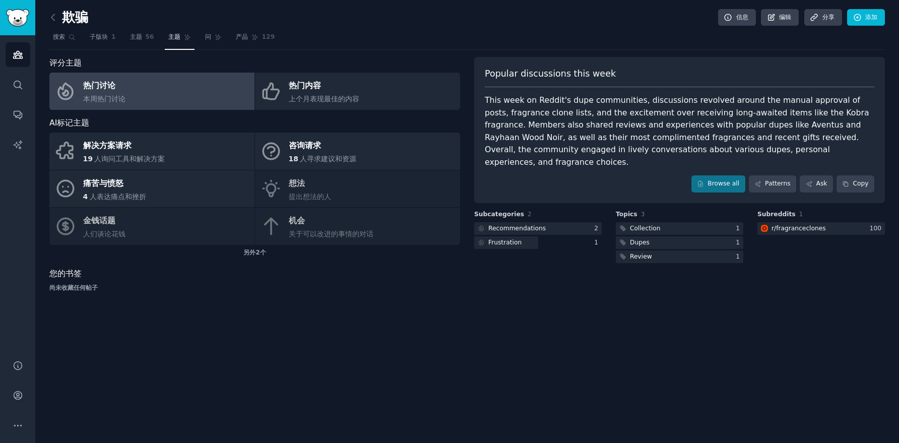
click at [172, 37] on font "主题" at bounding box center [174, 36] width 12 height 7
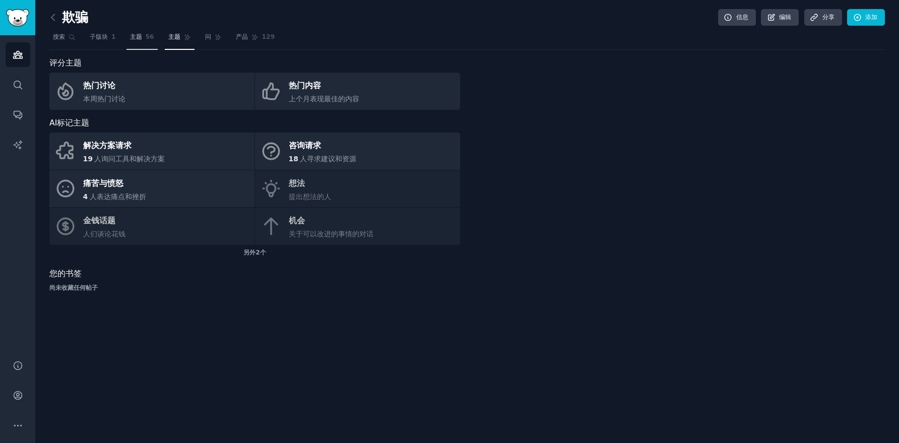
click at [150, 38] on font "56" at bounding box center [150, 36] width 9 height 7
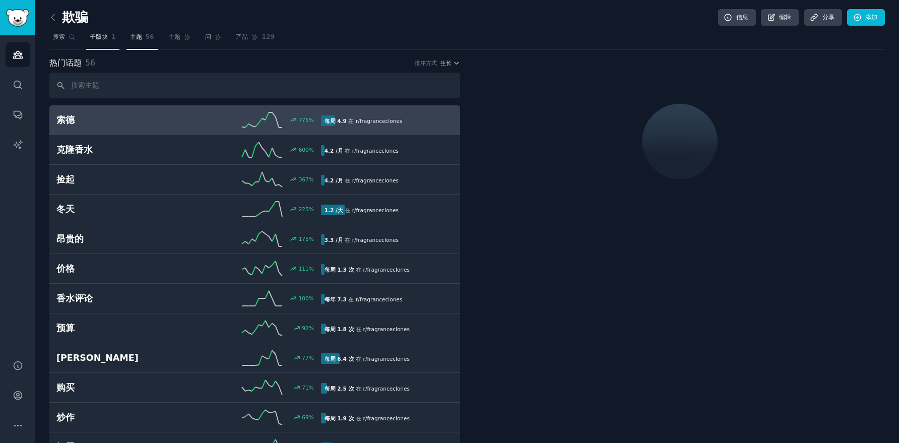
click at [99, 35] on font "子版块" at bounding box center [99, 36] width 18 height 7
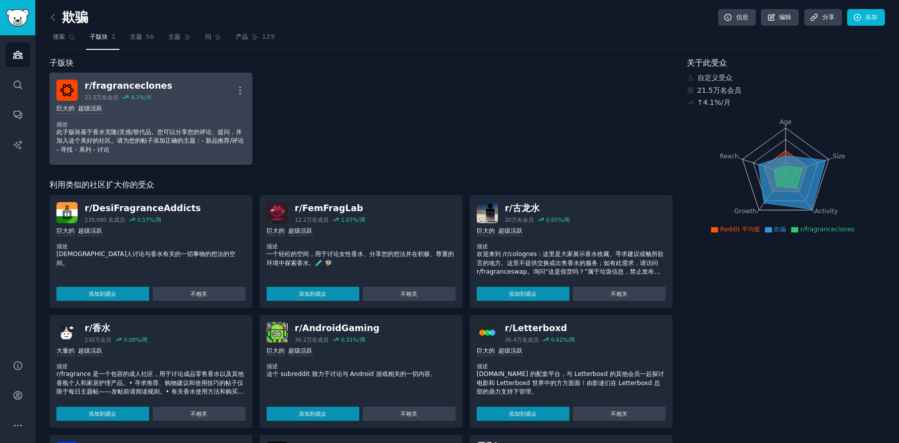
click at [165, 136] on p "此子版块基于香水克隆/灵感/替代品。您可以分享您的评论、提问，并加入这个美好的社区。请为您的帖子添加正确的主题：- 新品推荐/评论 - 寻找 - 系列 - 讨论" at bounding box center [150, 141] width 189 height 27
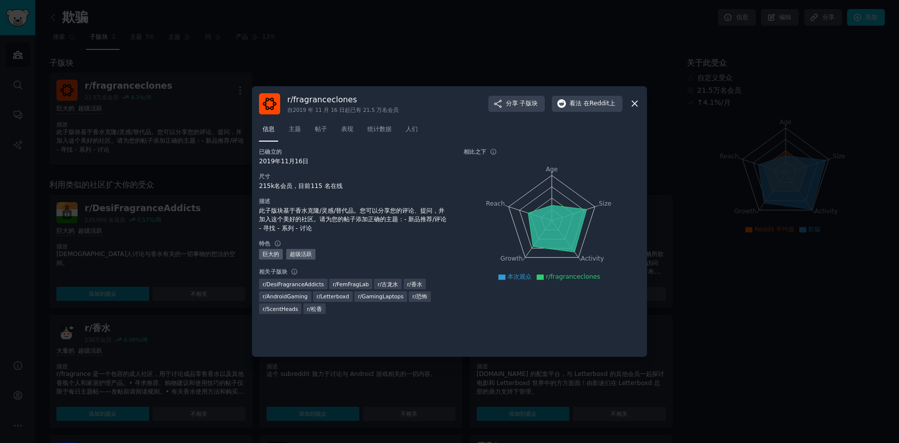
click at [215, 142] on div at bounding box center [449, 221] width 899 height 443
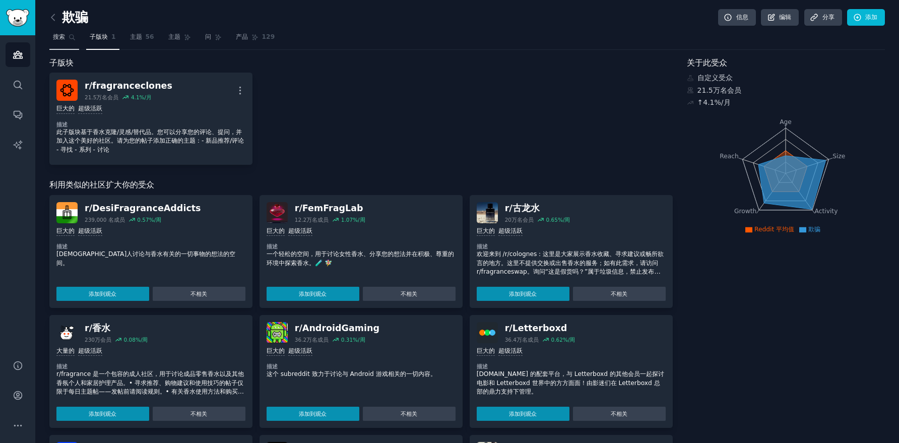
click at [67, 35] on link "搜索" at bounding box center [64, 39] width 30 height 21
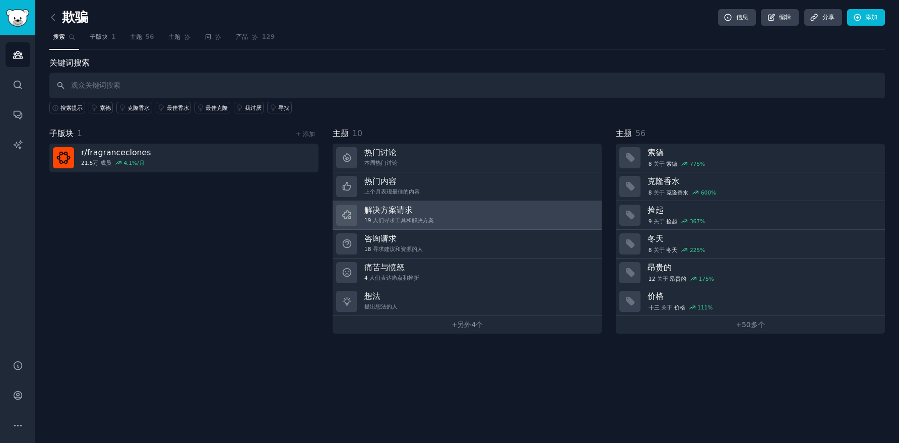
click at [534, 209] on link "解决方案请求 19 人们寻求工具和解决方案" at bounding box center [466, 215] width 269 height 29
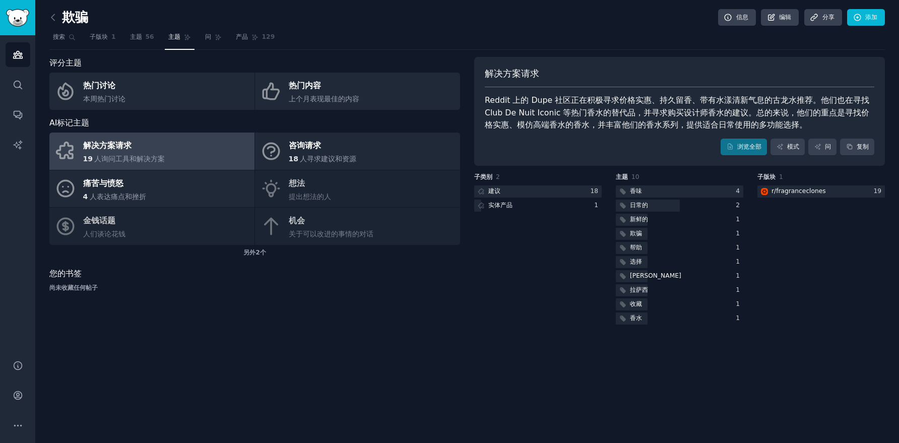
click at [534, 209] on div "实体产品" at bounding box center [537, 205] width 127 height 13
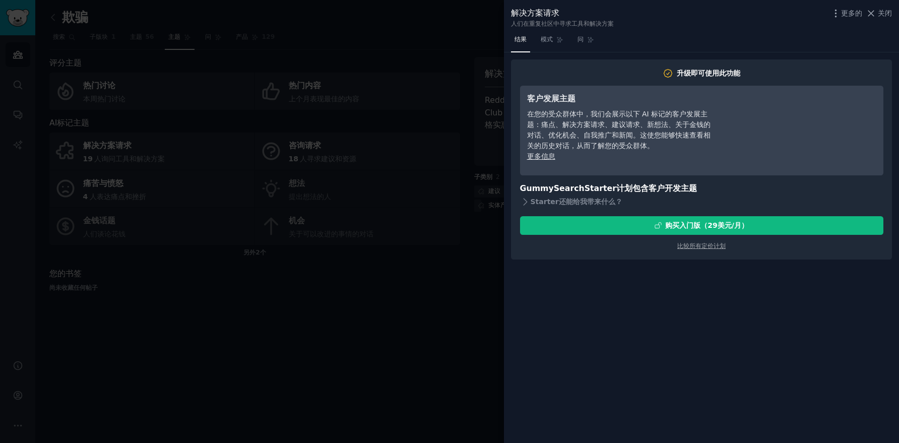
click at [422, 227] on div at bounding box center [449, 221] width 899 height 443
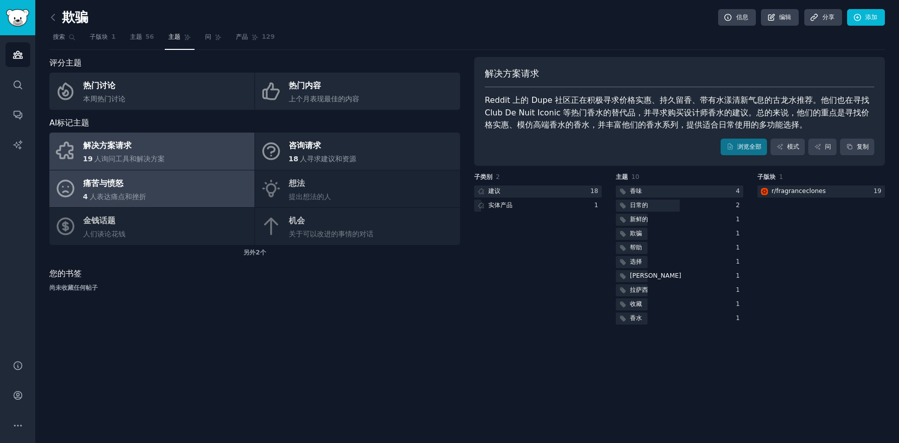
click at [163, 185] on link "痛苦与愤怒 4 人表达痛点和挫折" at bounding box center [151, 188] width 205 height 37
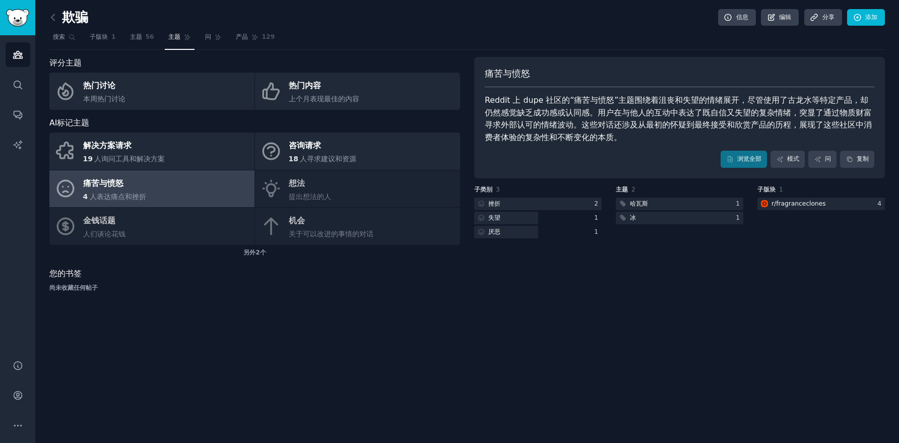
click at [308, 222] on div "解决方案请求 19 人询问工具和解决方案 咨询请求 18 人寻求建议和资源 痛苦与愤怒 4 人表达痛点和挫折 想法 提出想法的人 金钱话题 人们谈论花钱 机会…" at bounding box center [254, 188] width 411 height 112
